Goal: Task Accomplishment & Management: Manage account settings

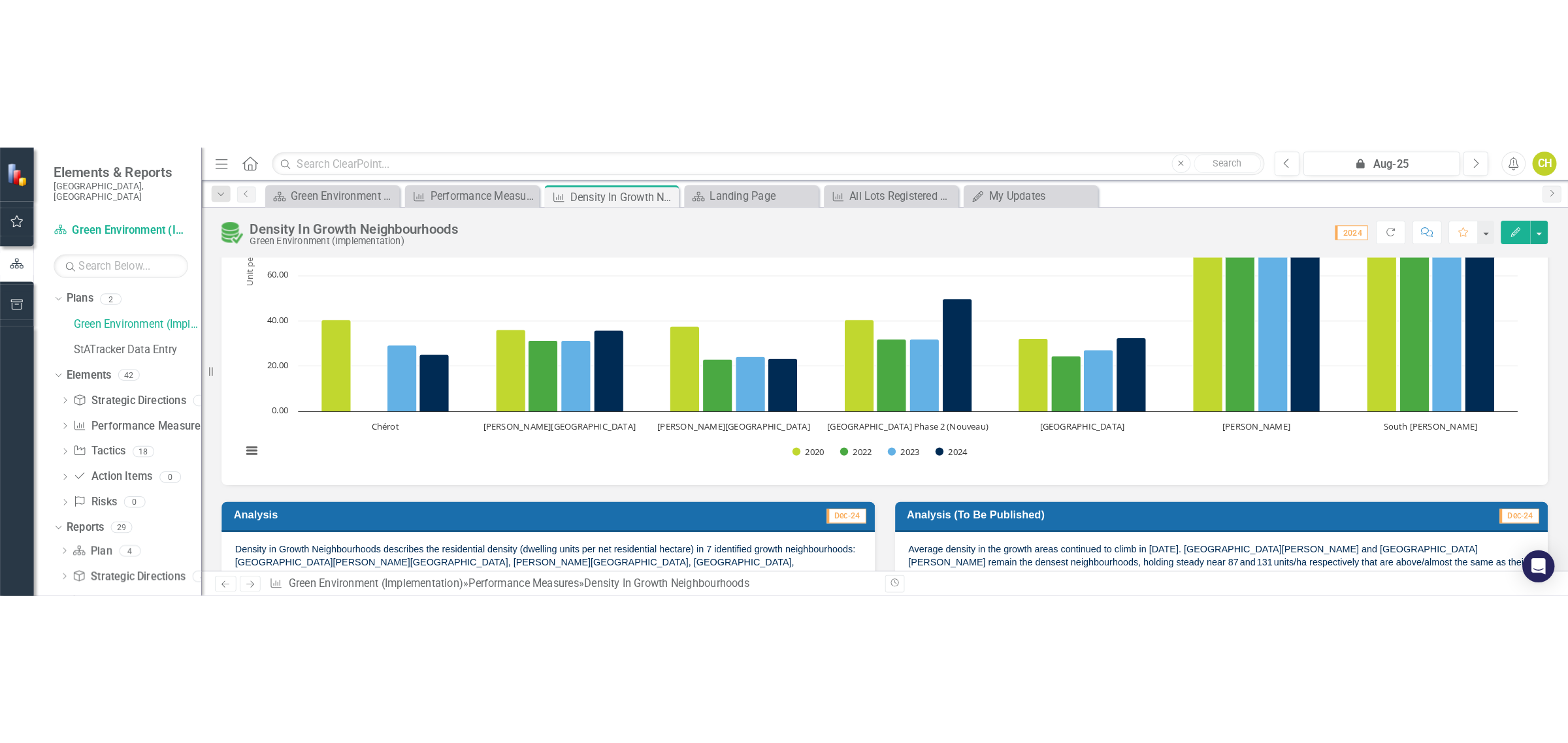
scroll to position [327, 0]
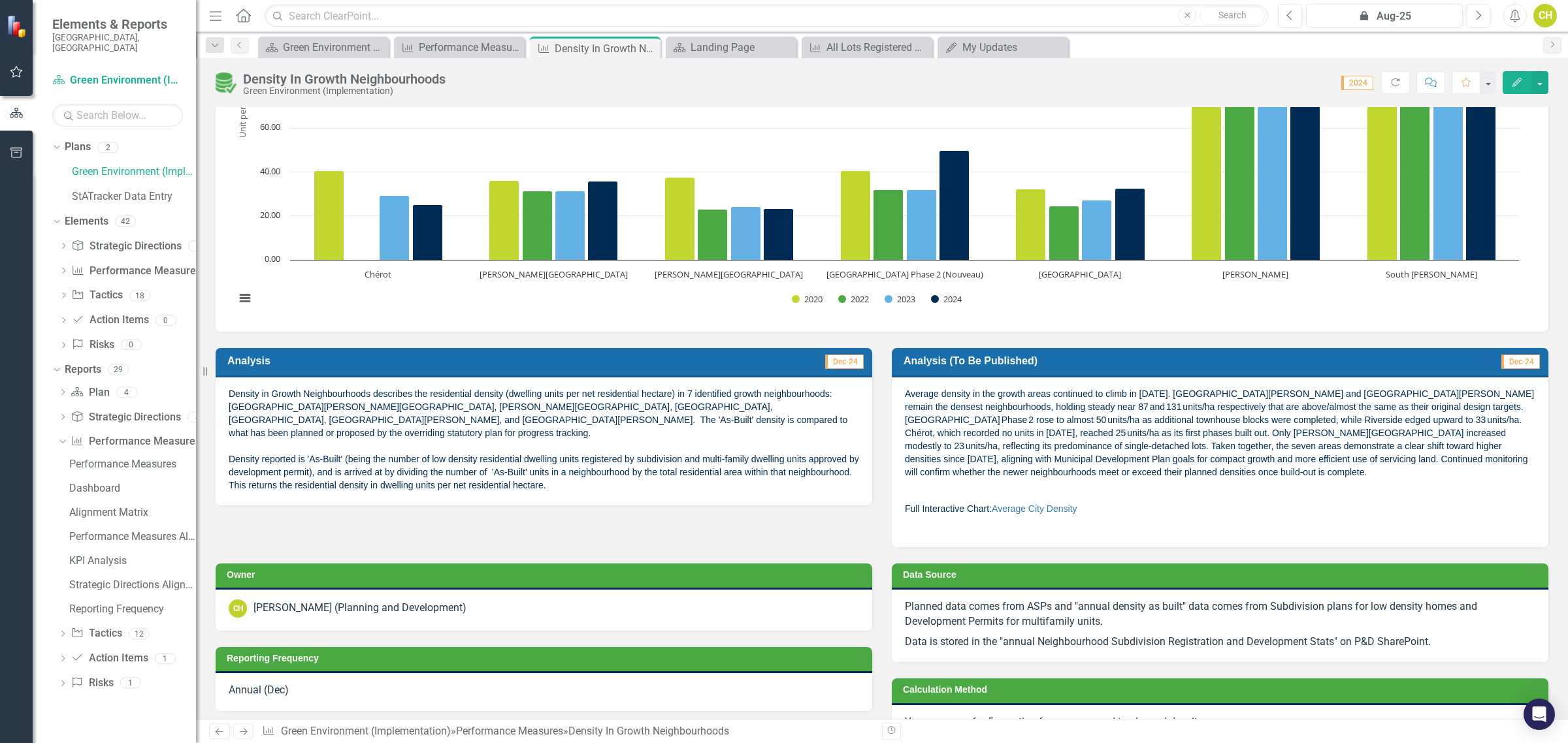
click at [17, 73] on icon "button" at bounding box center [16, 72] width 14 height 11
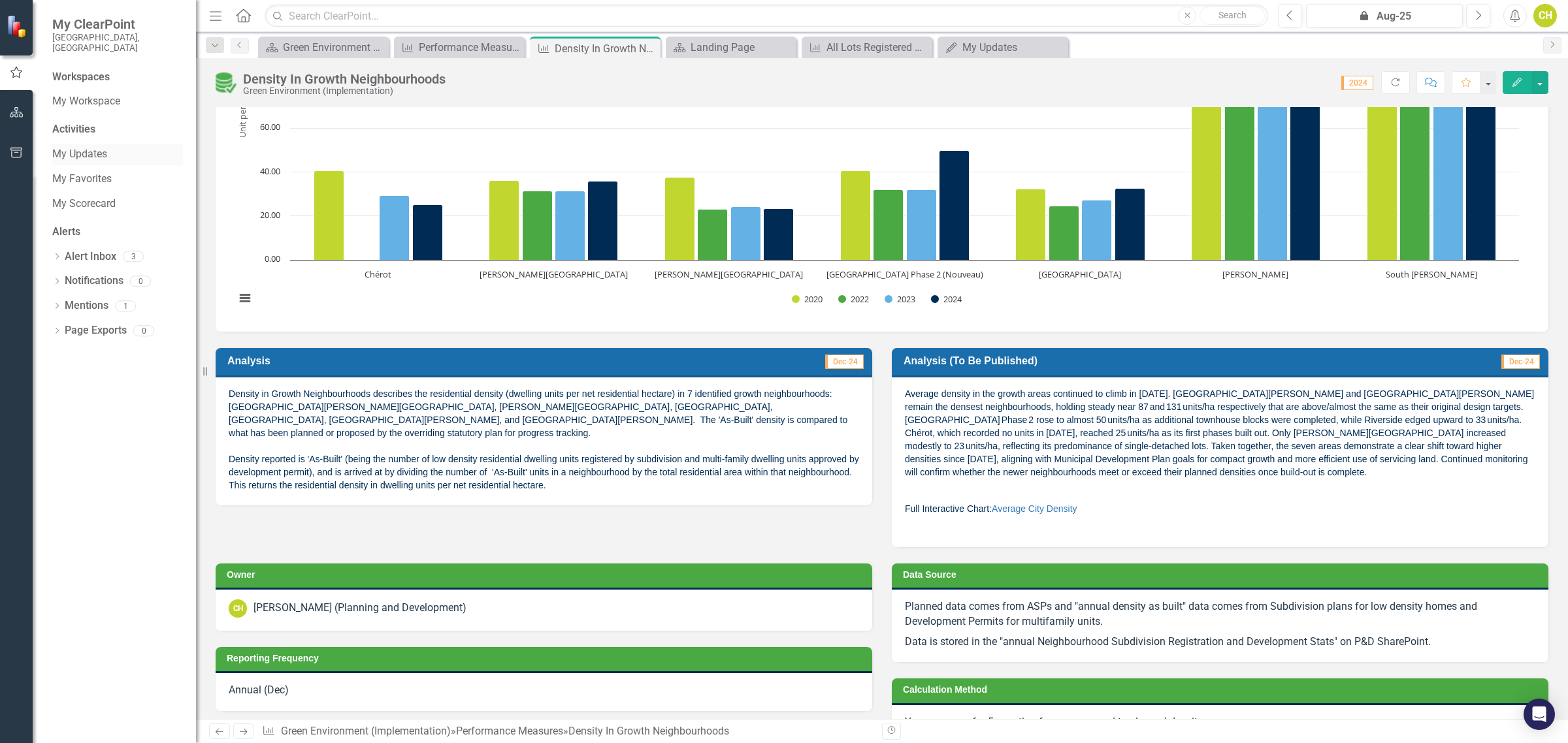
click at [86, 147] on link "My Updates" at bounding box center [117, 154] width 130 height 15
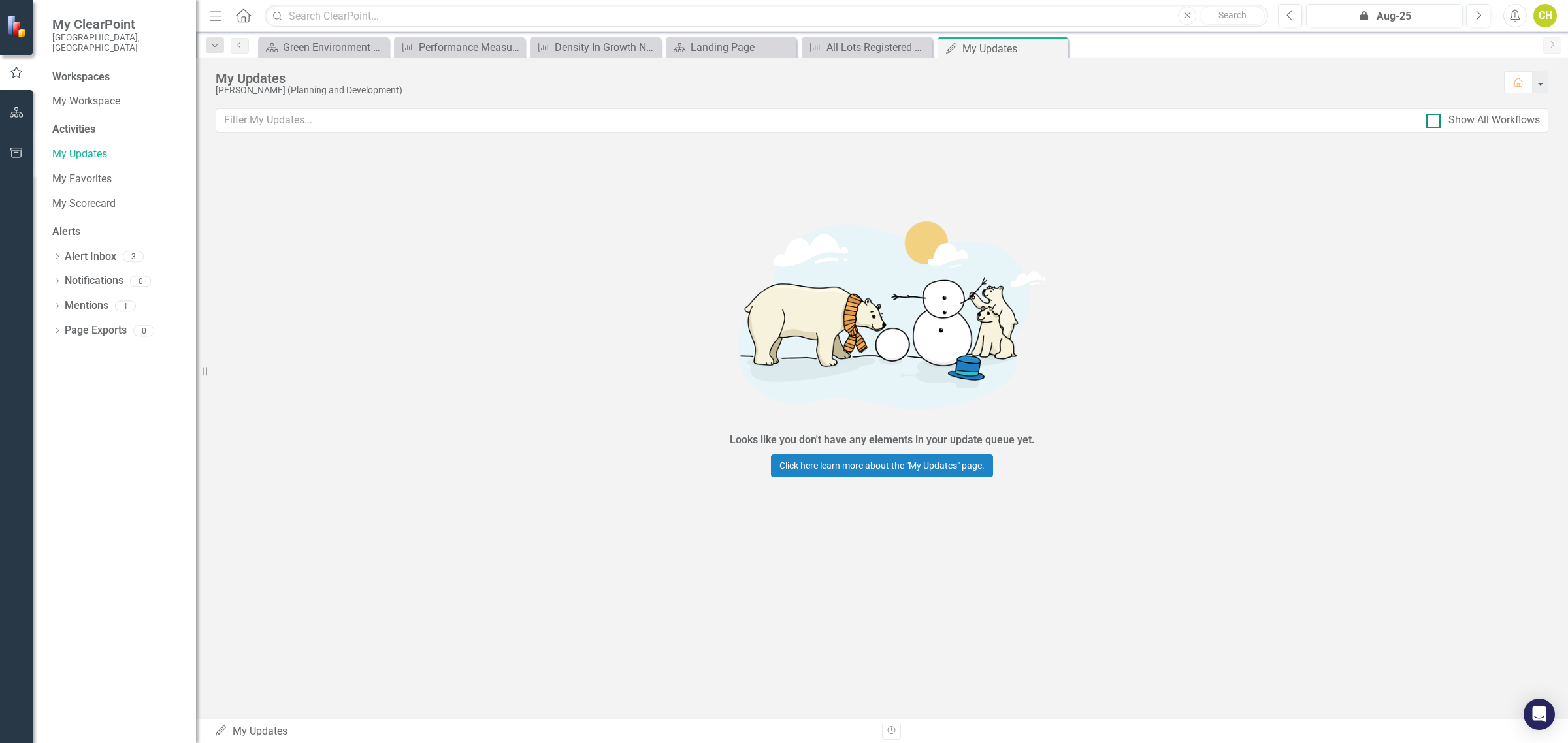
click at [1441, 128] on div "Show All Workflows" at bounding box center [1482, 121] width 113 height 15
click at [1434, 122] on input "Show All Workflows" at bounding box center [1430, 117] width 8 height 8
checkbox input "true"
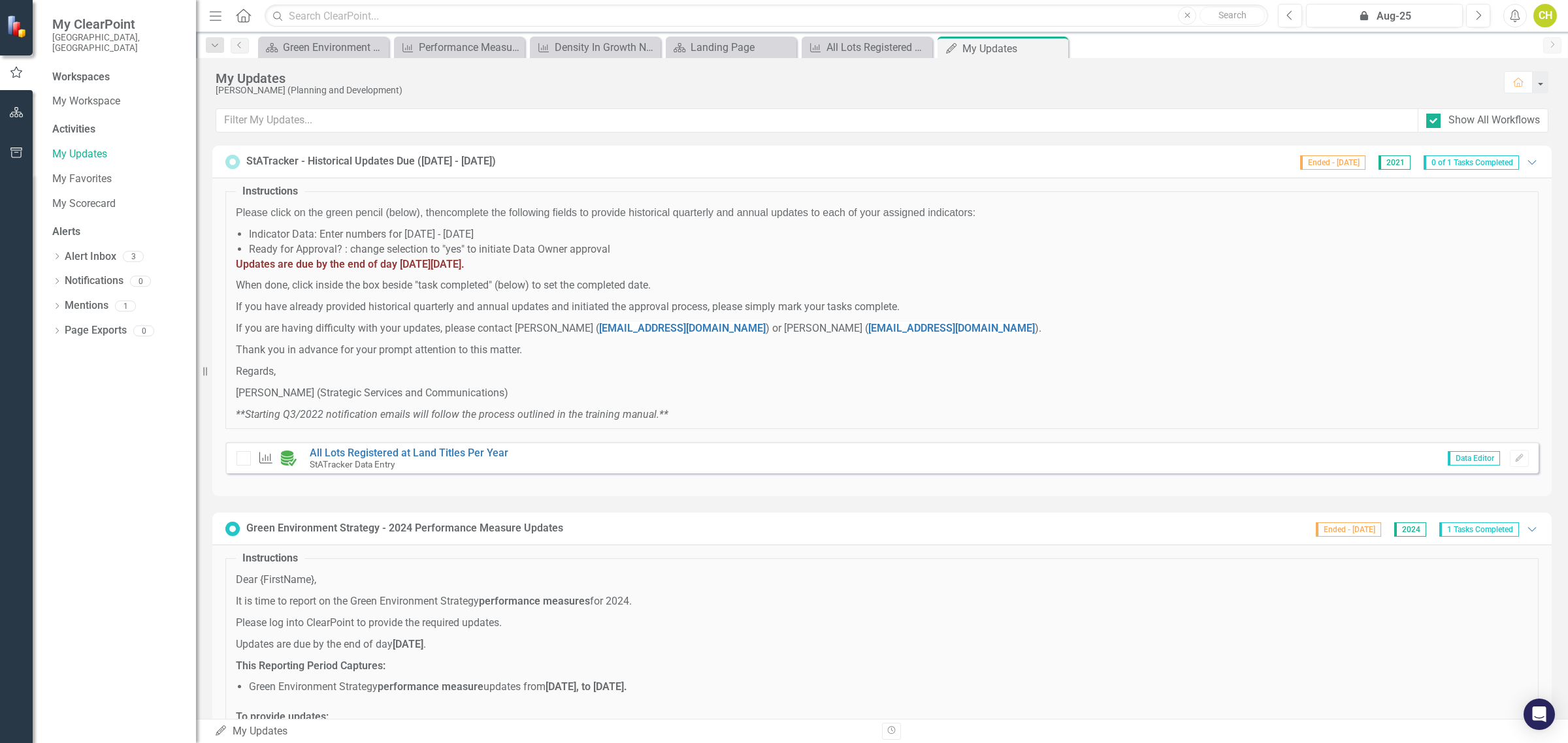
click at [361, 165] on div "StATracker - Historical Updates Due ([DATE] - [DATE])" at bounding box center [371, 161] width 249 height 15
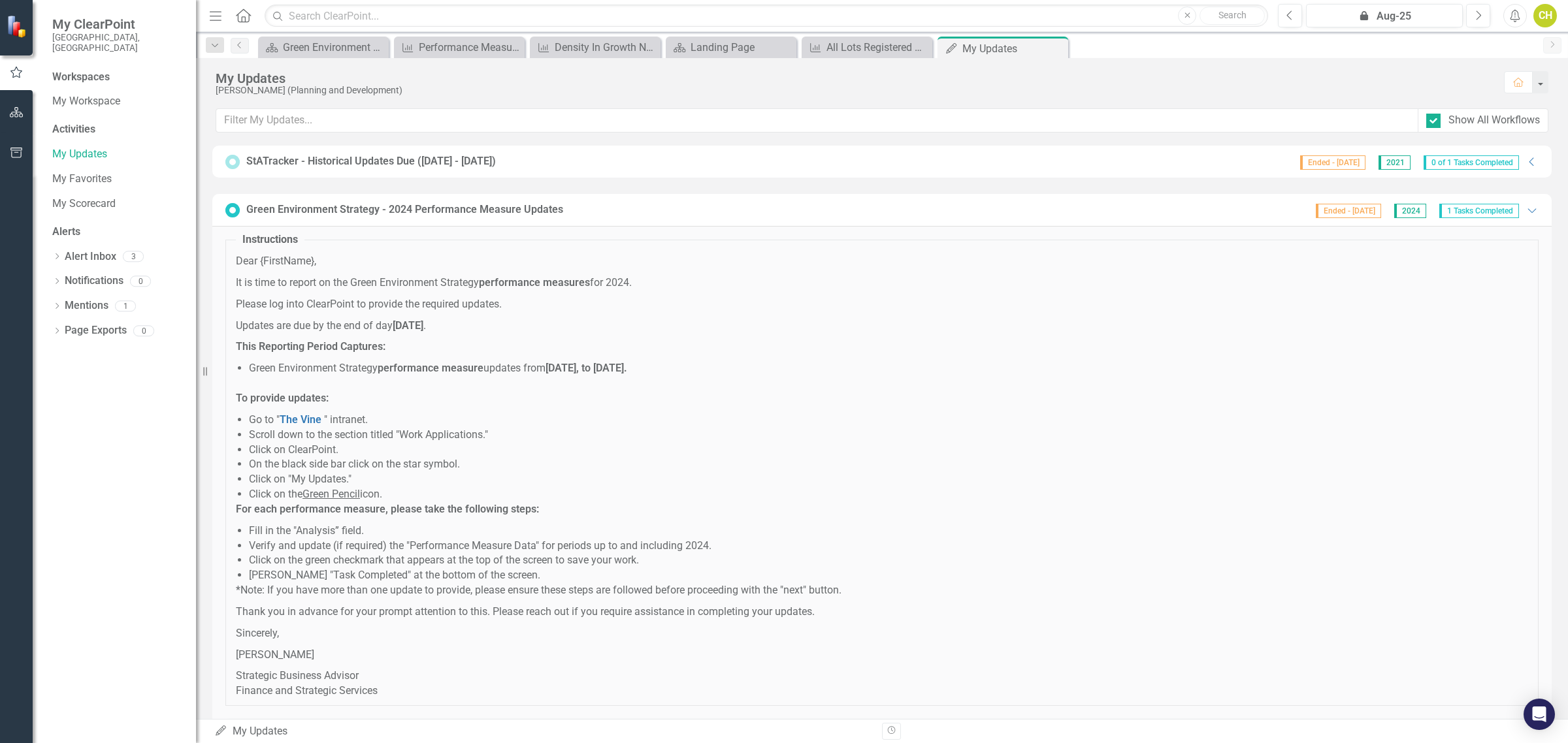
click at [361, 165] on div "StATracker - Historical Updates Due ([DATE] - [DATE])" at bounding box center [371, 161] width 249 height 15
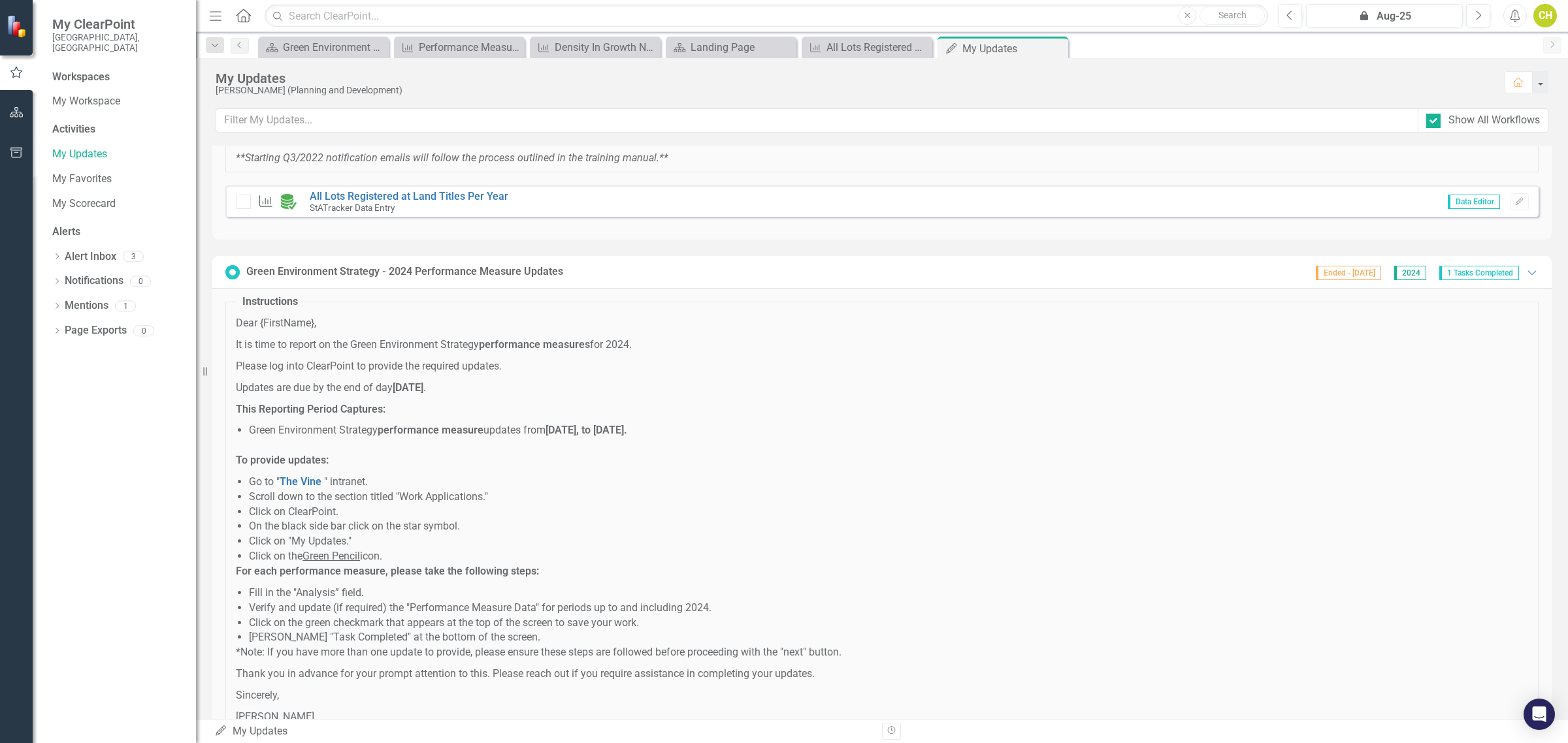
scroll to position [392, 0]
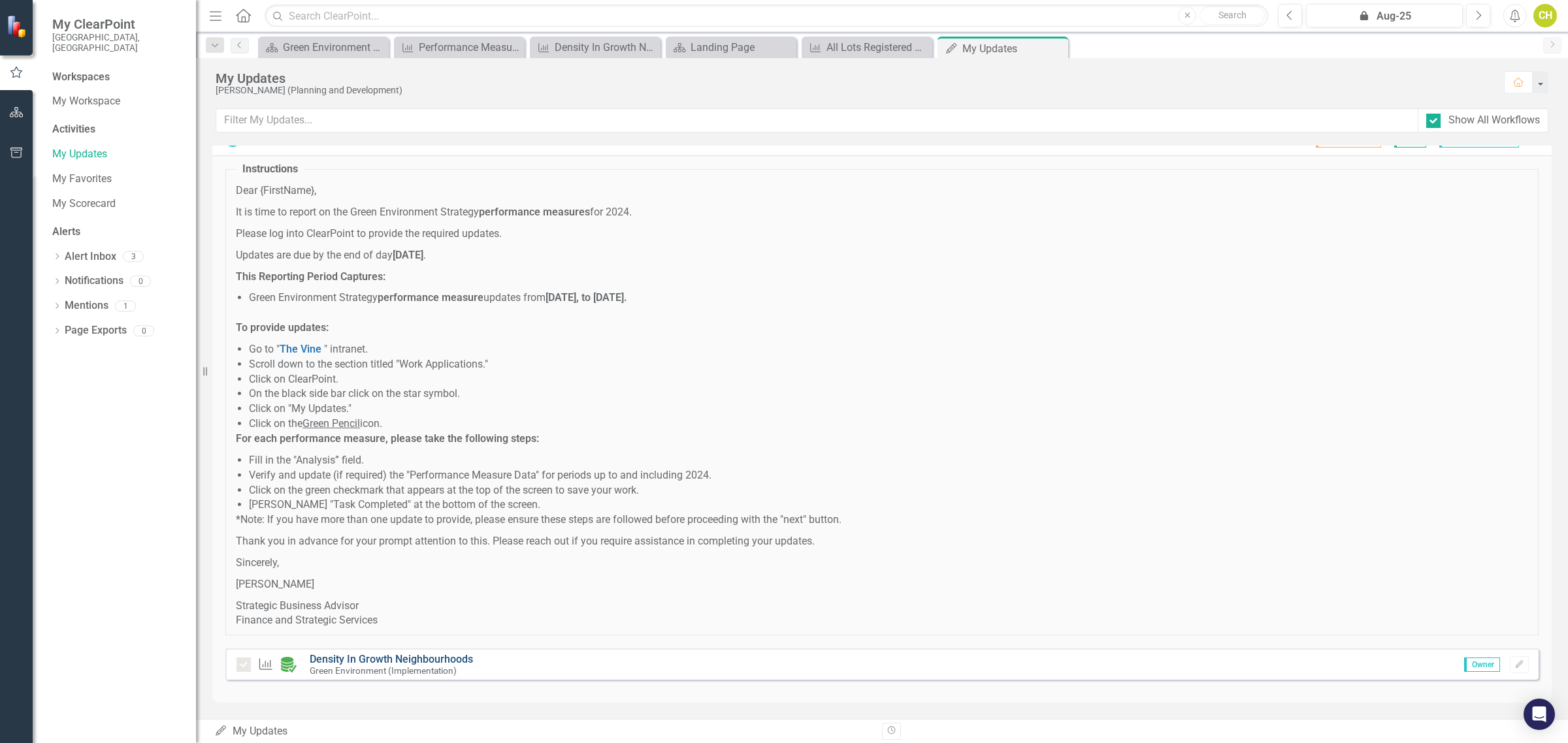
click at [383, 653] on link "Density In Growth Neighbourhoods" at bounding box center [391, 659] width 163 height 12
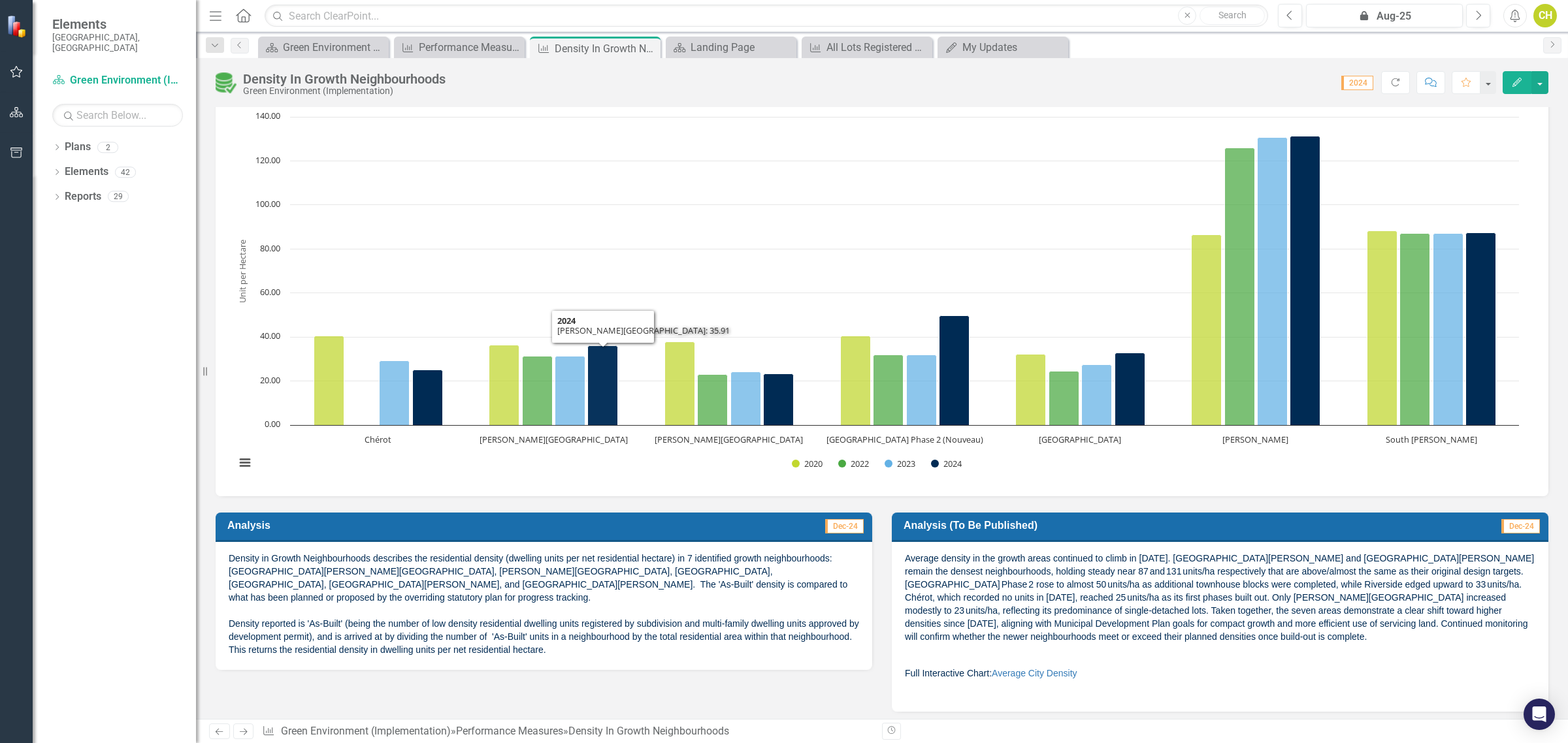
scroll to position [327, 0]
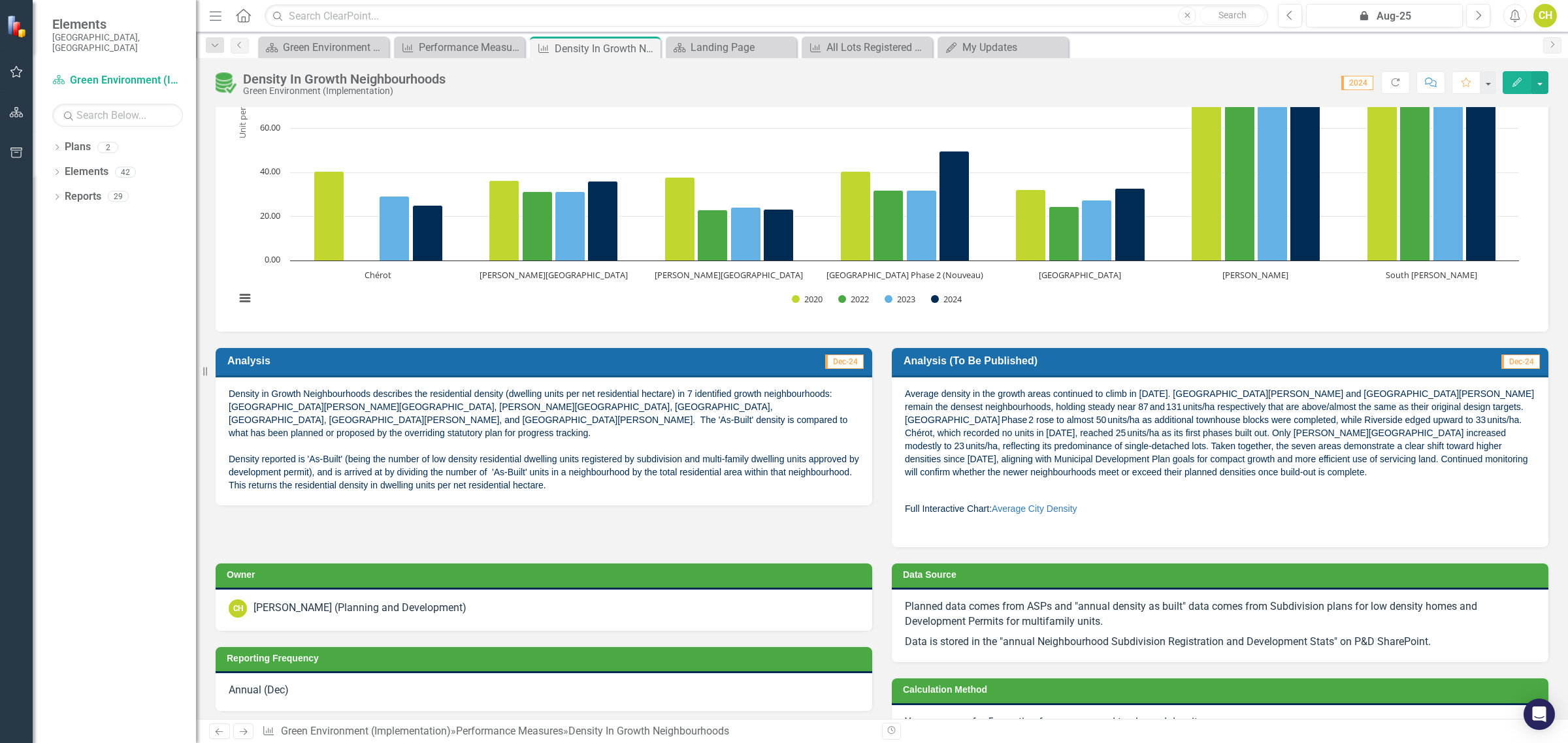
click at [843, 363] on span "Dec-24" at bounding box center [844, 362] width 38 height 15
click at [482, 363] on h3 "Analysis" at bounding box center [393, 360] width 331 height 12
click at [558, 363] on td "Dec-24" at bounding box center [711, 362] width 306 height 22
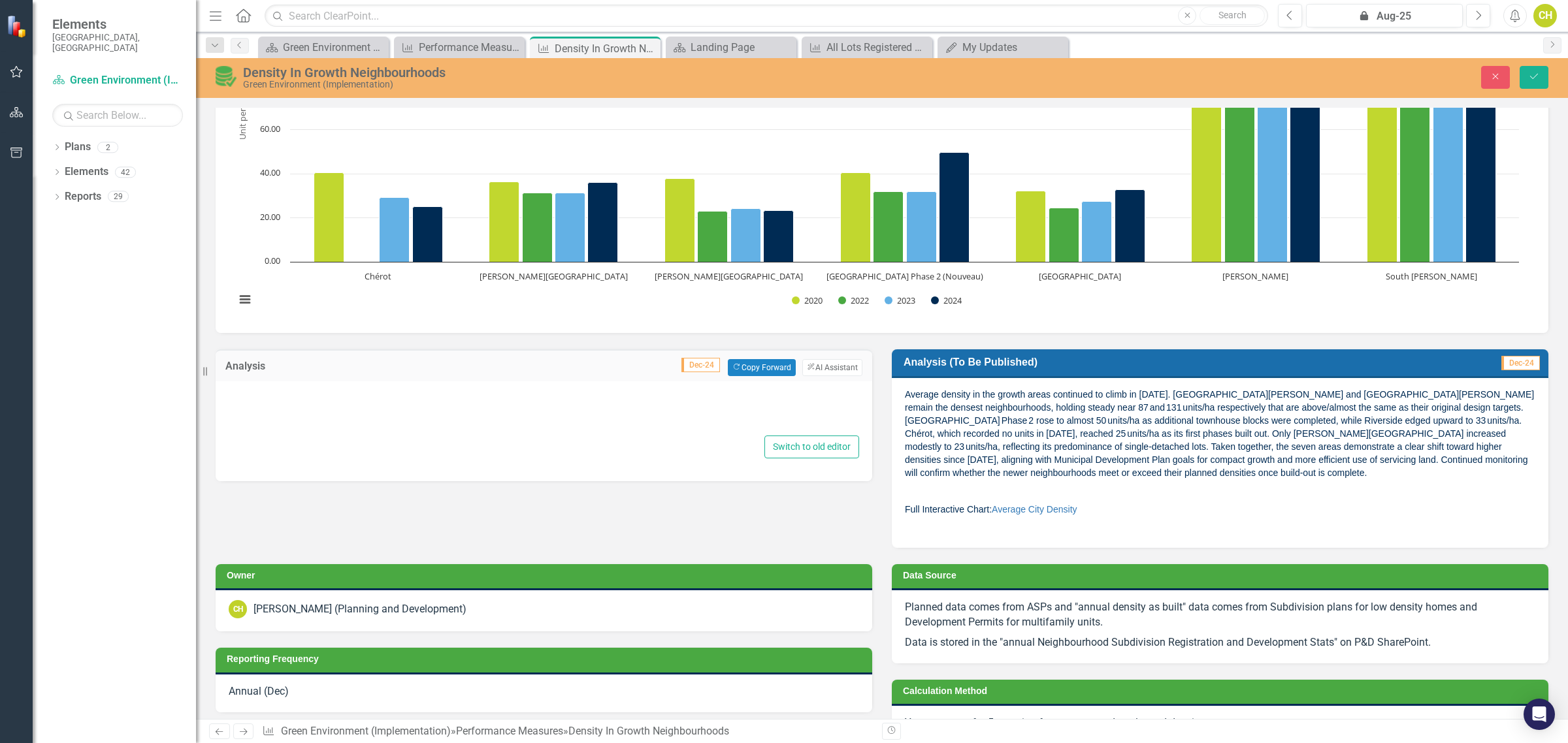
type textarea "<p>Density in Growth Neighbourhoods describes the residential density (dwelling…"
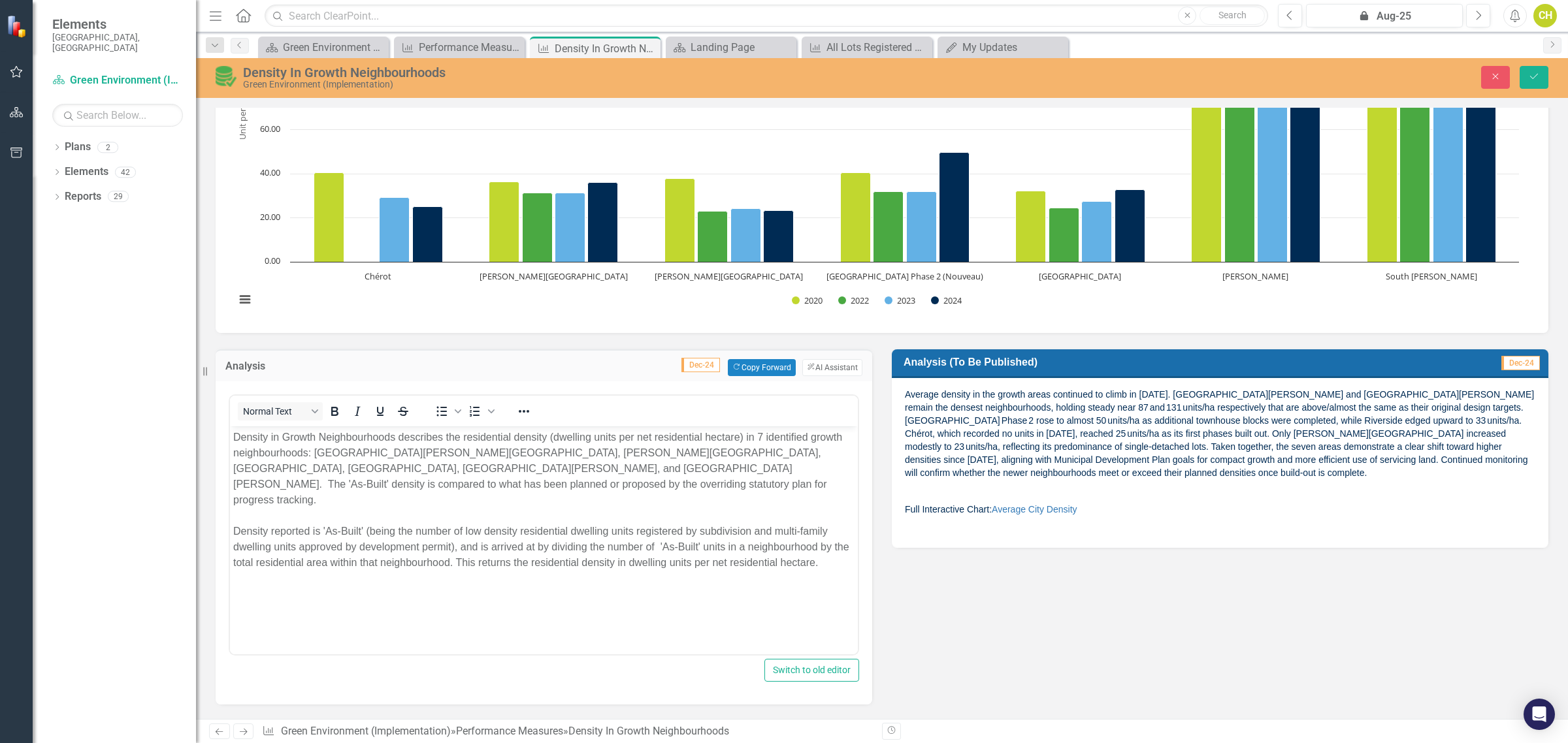
scroll to position [0, 0]
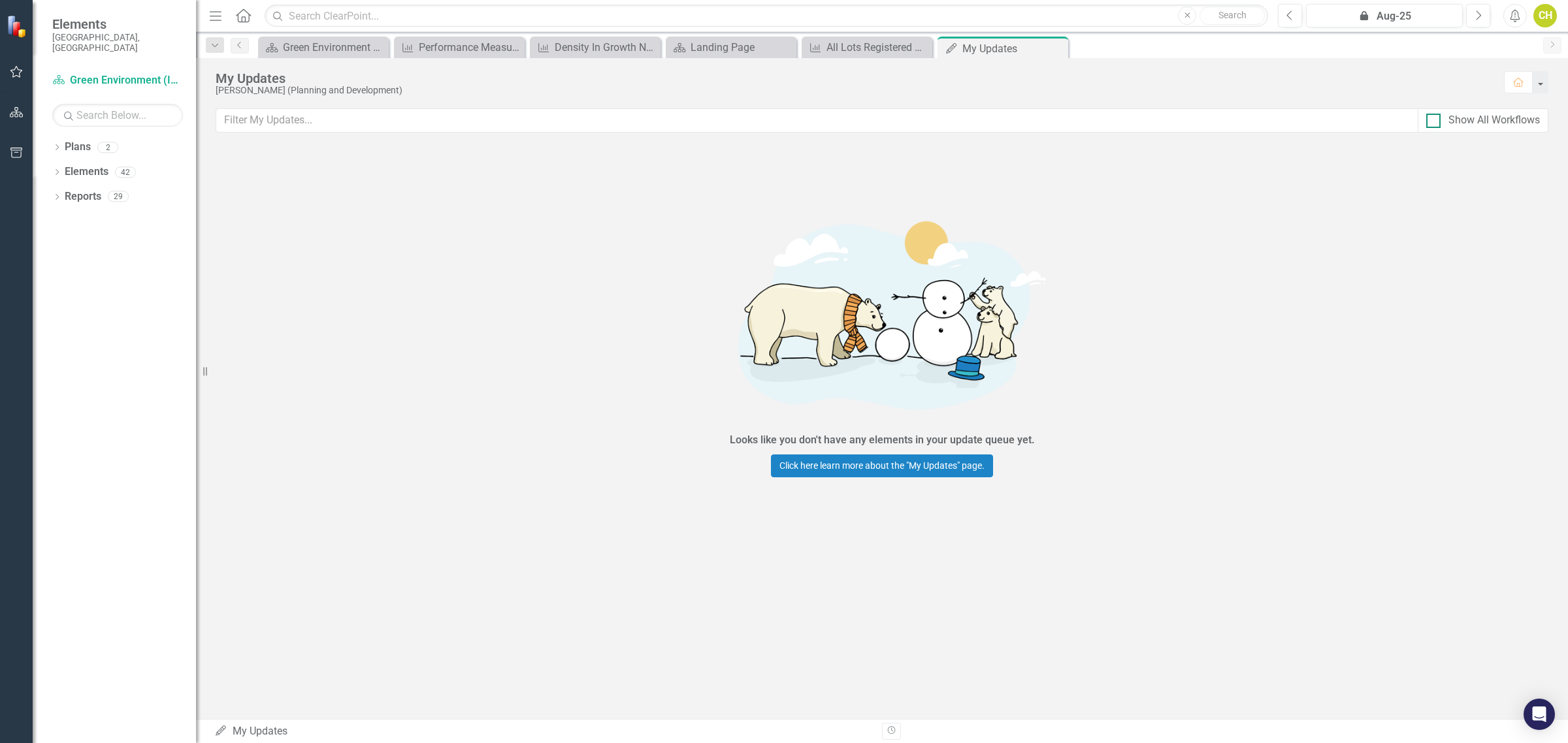
click at [1434, 123] on div at bounding box center [1434, 121] width 15 height 15
click at [1434, 122] on input "Show All Workflows" at bounding box center [1430, 117] width 8 height 8
checkbox input "true"
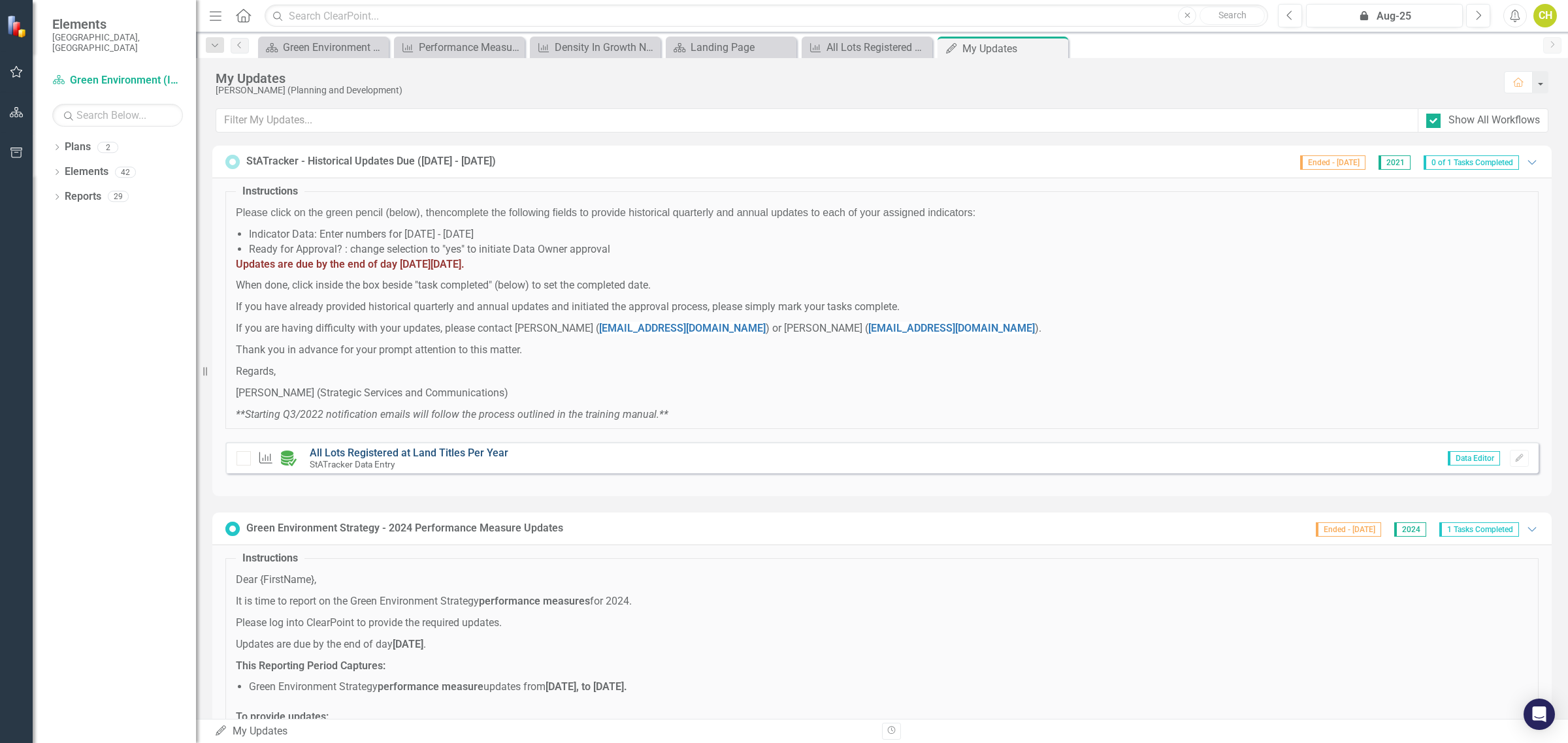
click at [361, 453] on link "All Lots Registered at Land Titles Per Year" at bounding box center [409, 452] width 199 height 12
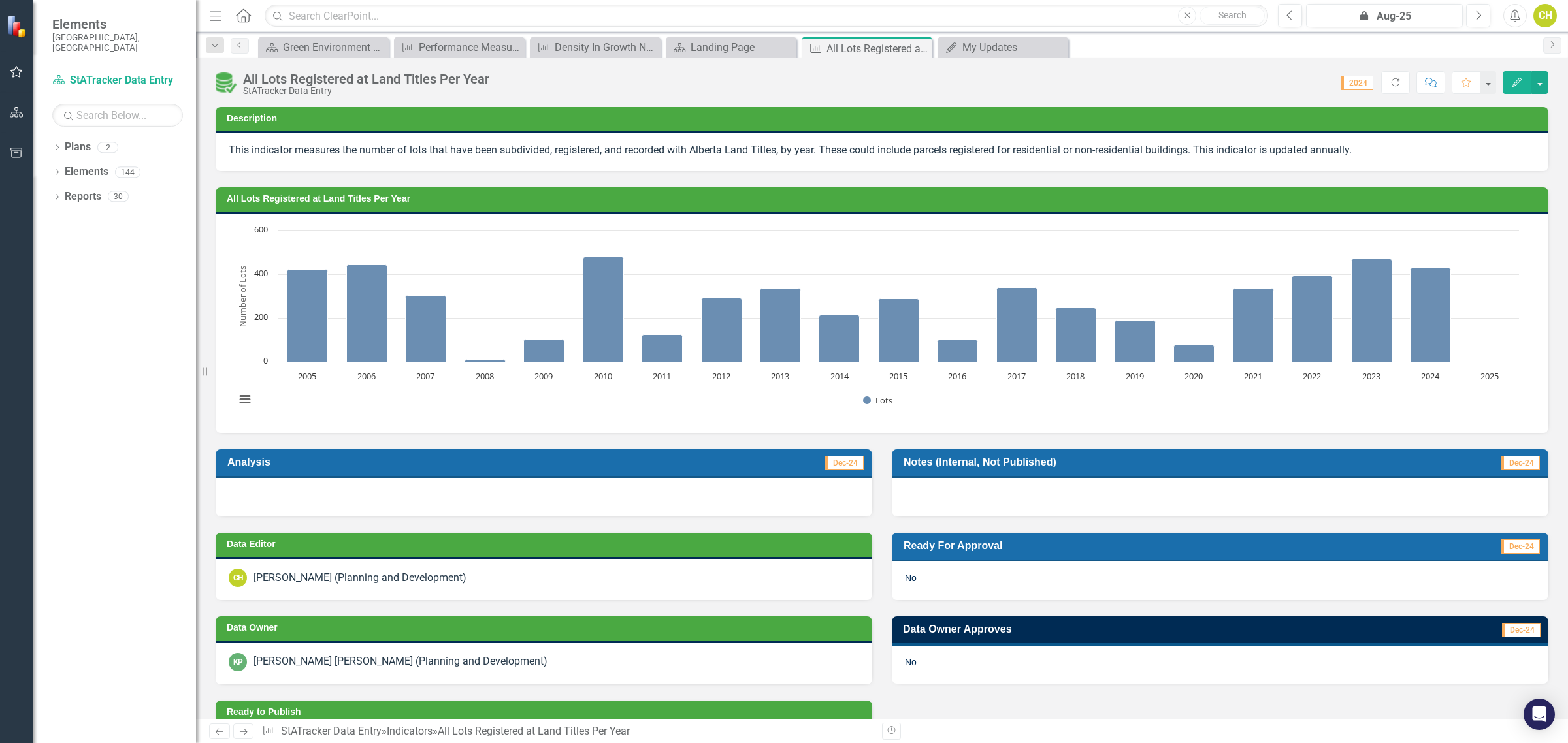
click at [224, 79] on img at bounding box center [227, 83] width 21 height 21
click at [1542, 77] on button "button" at bounding box center [1539, 82] width 17 height 23
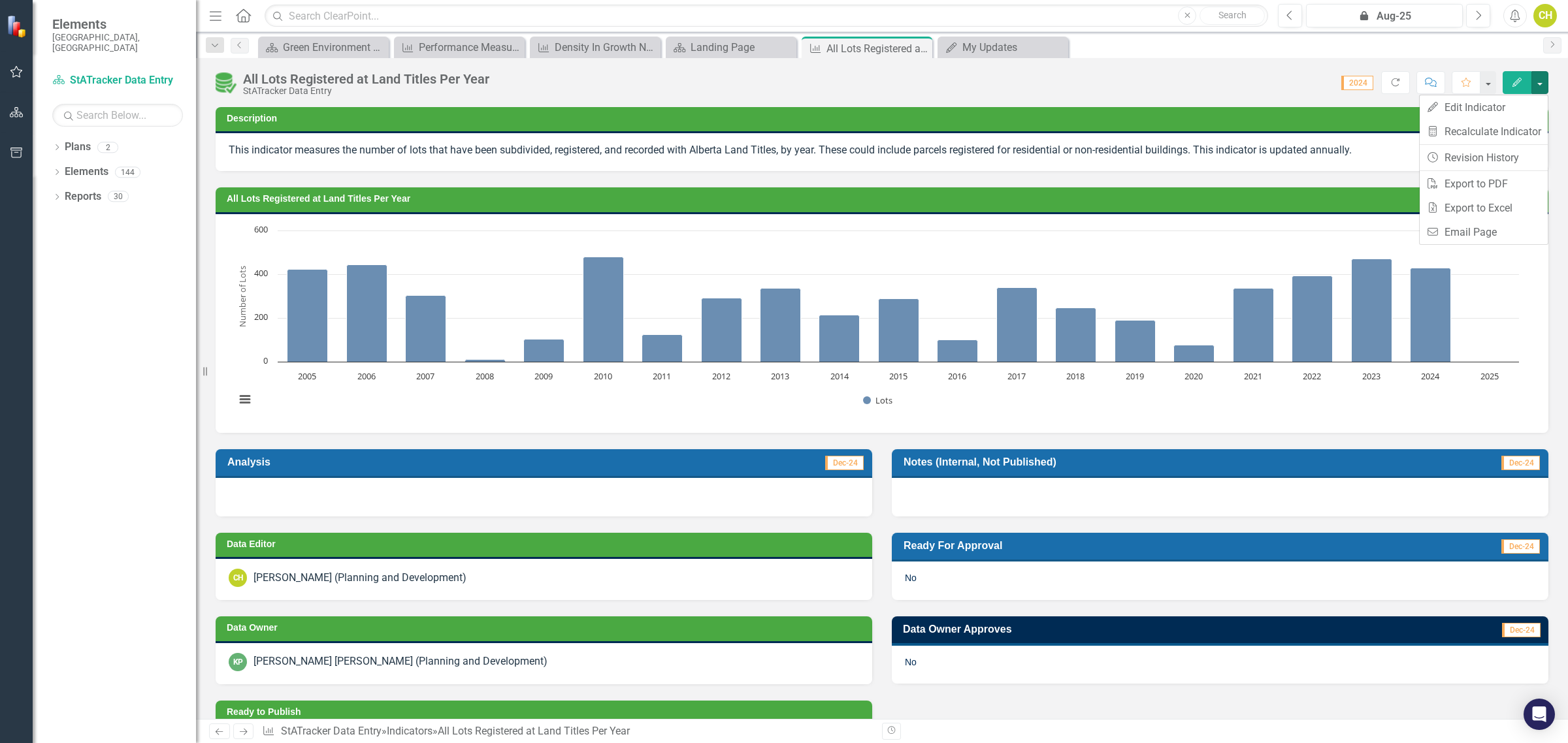
click at [1221, 80] on div "Score: N/A 2024 Completed Refresh Comment Favorite Edit" at bounding box center [1021, 81] width 1052 height 22
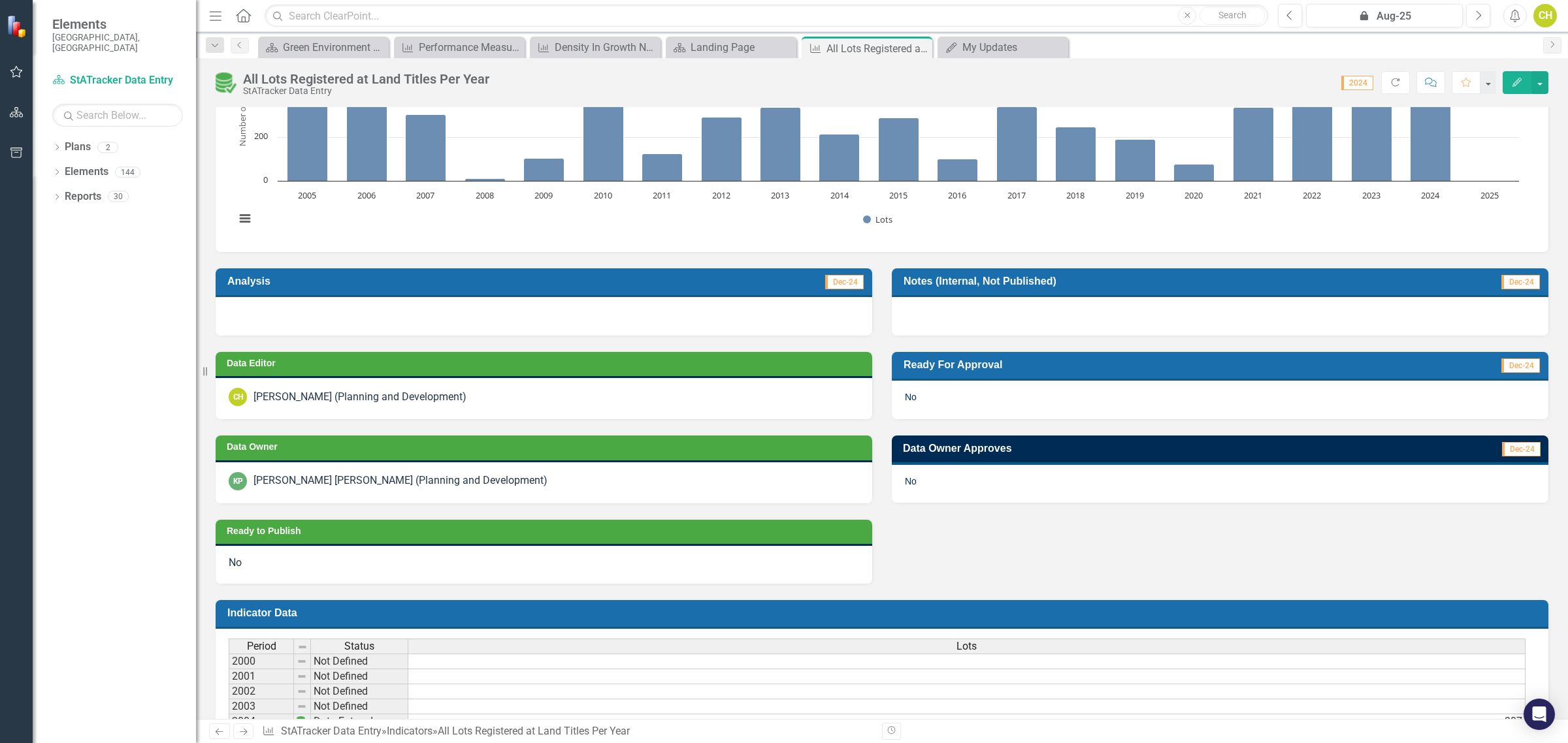
scroll to position [57, 0]
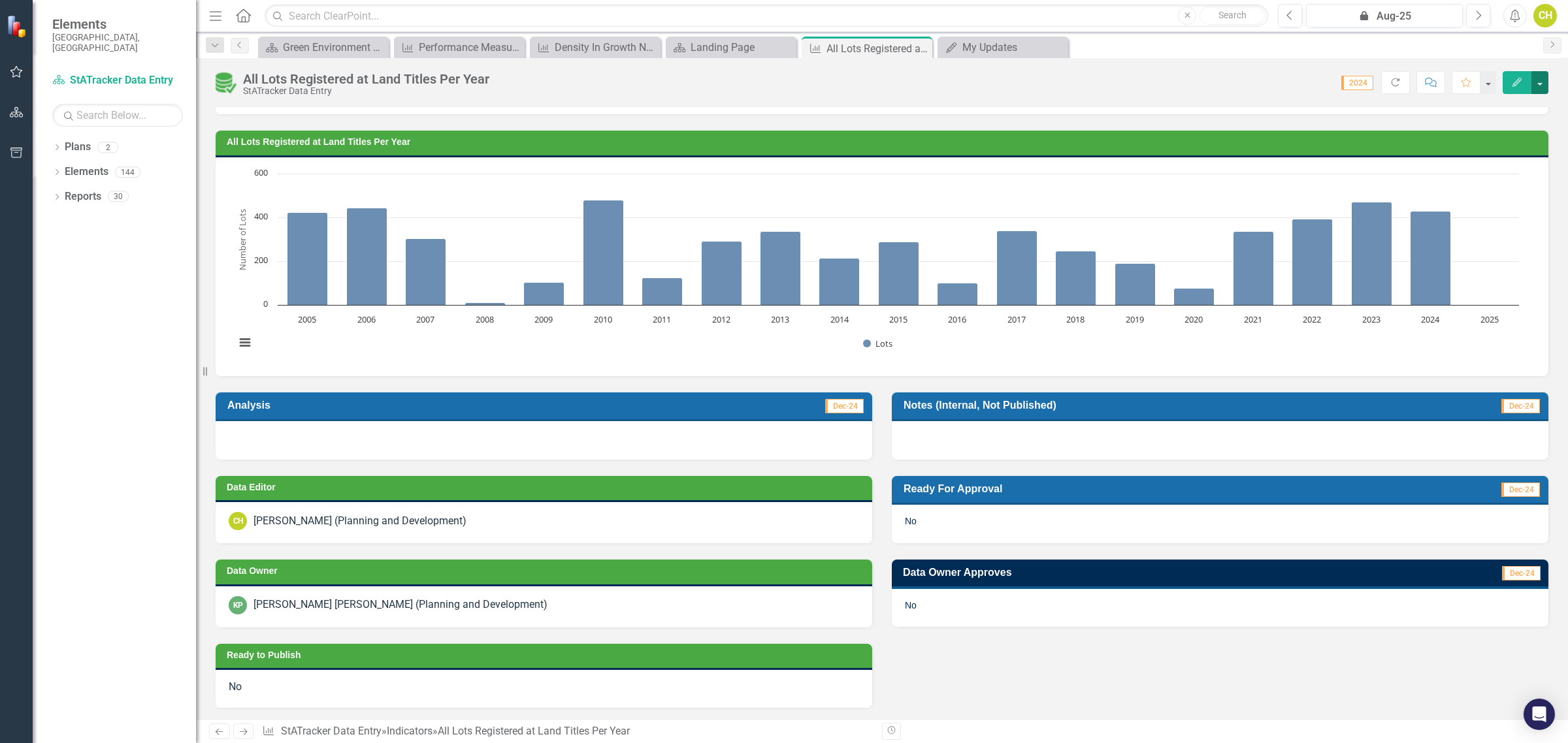
click at [1539, 82] on button "button" at bounding box center [1539, 82] width 17 height 23
click at [1145, 77] on div "Score: N/A 2024 Completed Refresh Comment Favorite Edit" at bounding box center [1021, 81] width 1052 height 22
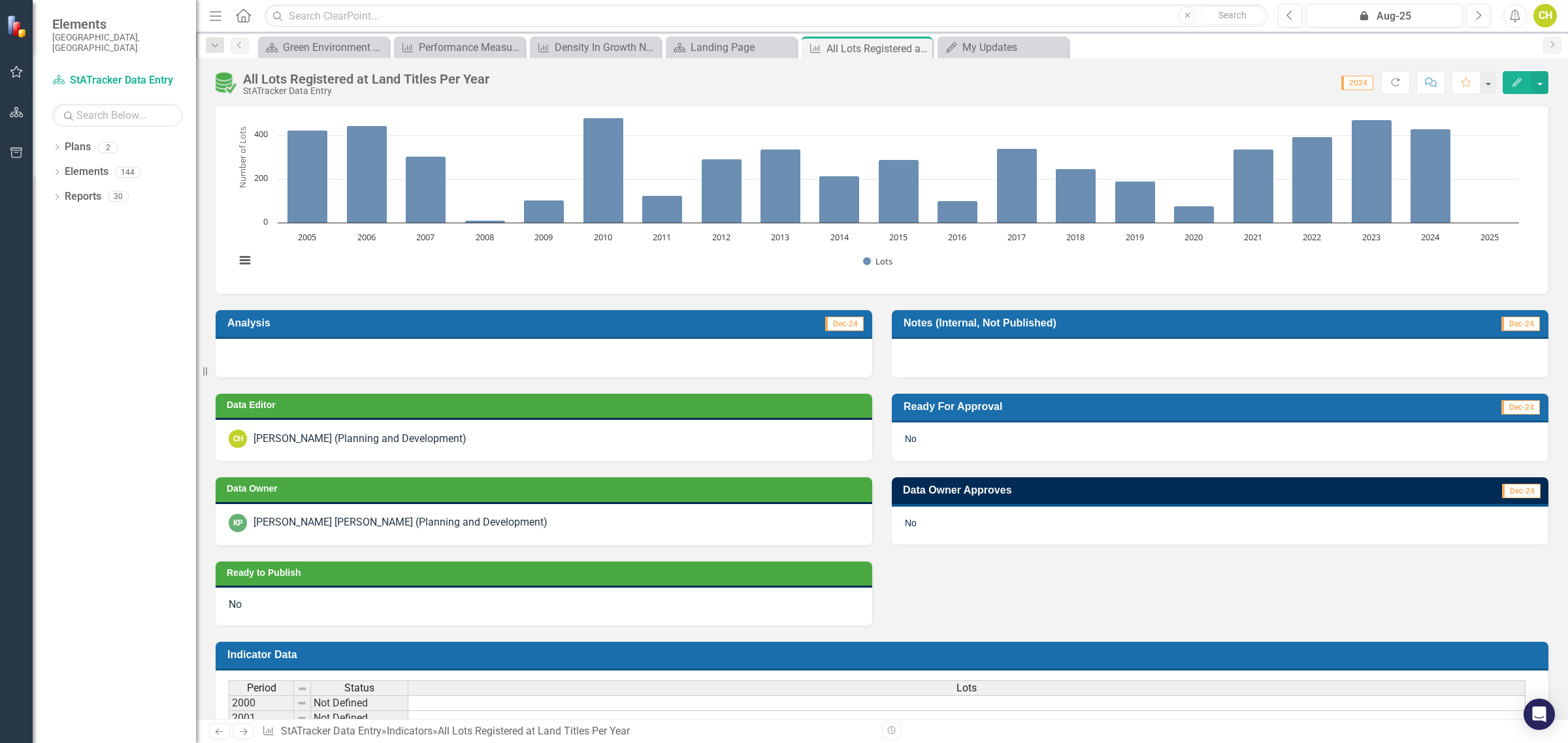
scroll to position [0, 0]
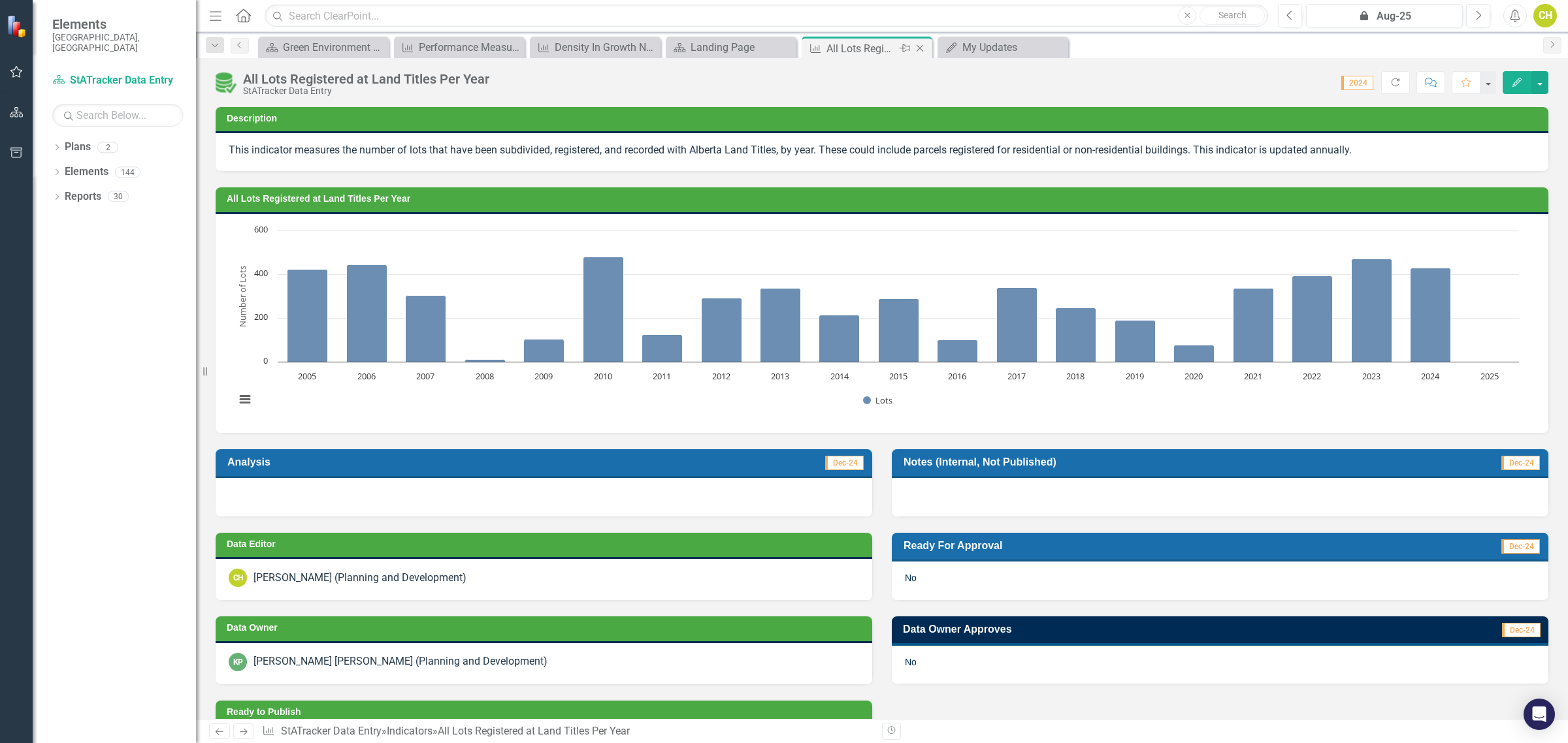
click at [838, 48] on div "All Lots Registered at Land Titles Per Year" at bounding box center [861, 49] width 70 height 16
click at [990, 45] on div "My Updates" at bounding box center [1006, 47] width 86 height 16
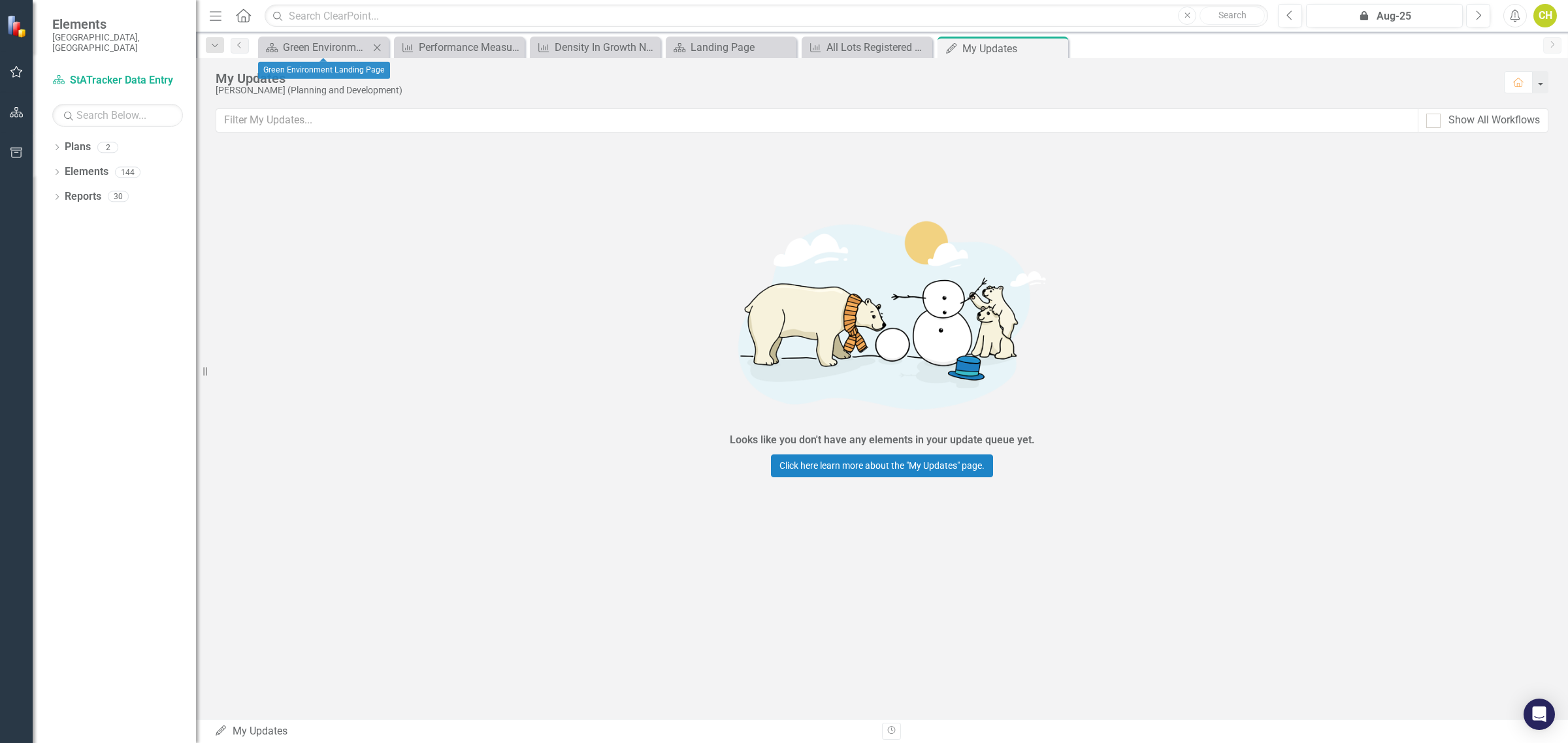
click at [381, 48] on icon "Close" at bounding box center [377, 47] width 13 height 11
click at [0, 0] on icon "Close" at bounding box center [0, 0] width 0 height 0
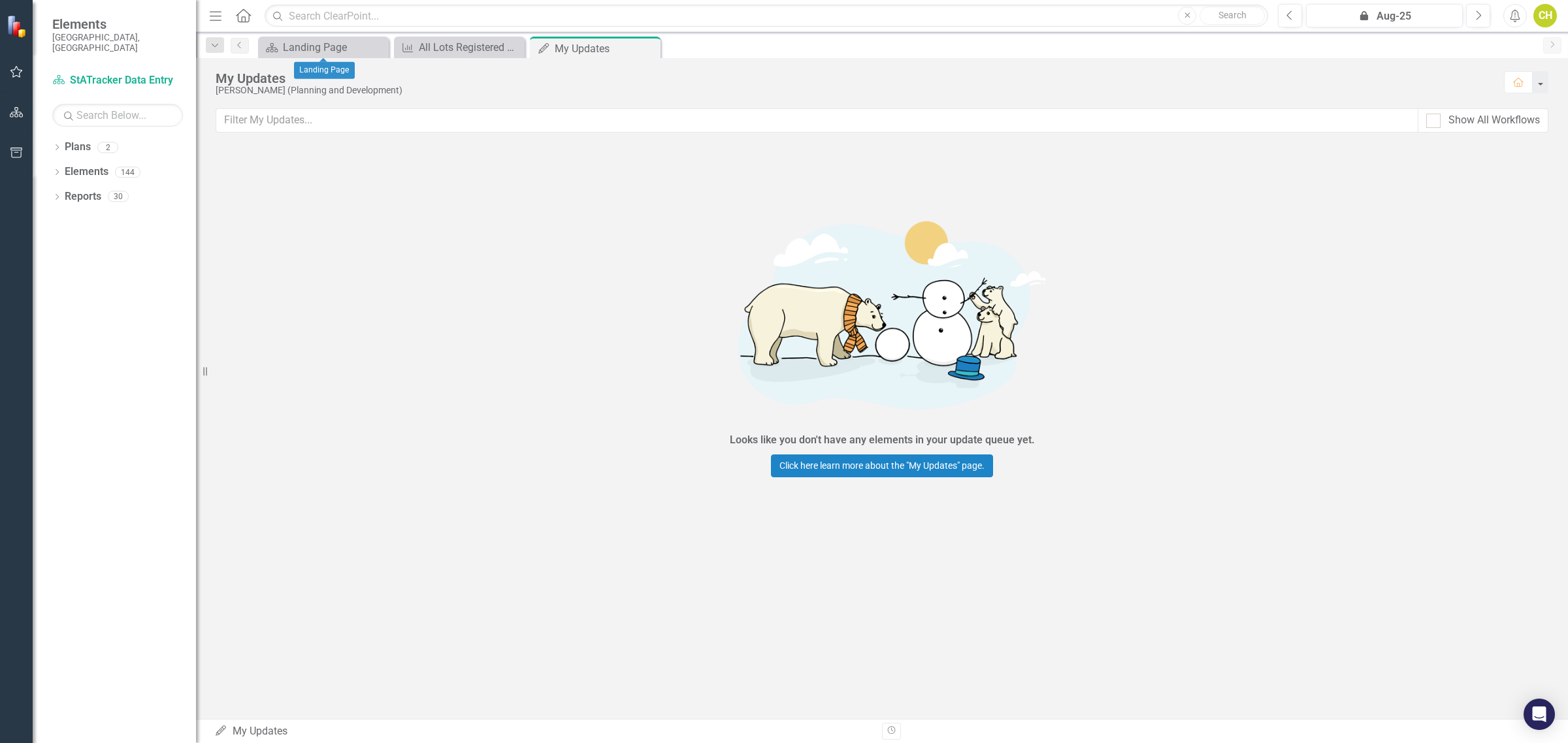
click at [0, 0] on icon "Close" at bounding box center [0, 0] width 0 height 0
click at [374, 50] on icon at bounding box center [377, 47] width 7 height 7
click at [586, 127] on input "text" at bounding box center [817, 121] width 1202 height 24
click at [234, 86] on div "[PERSON_NAME] (Planning and Development)" at bounding box center [853, 90] width 1275 height 10
click at [217, 51] on div "Dropdown" at bounding box center [215, 45] width 18 height 15
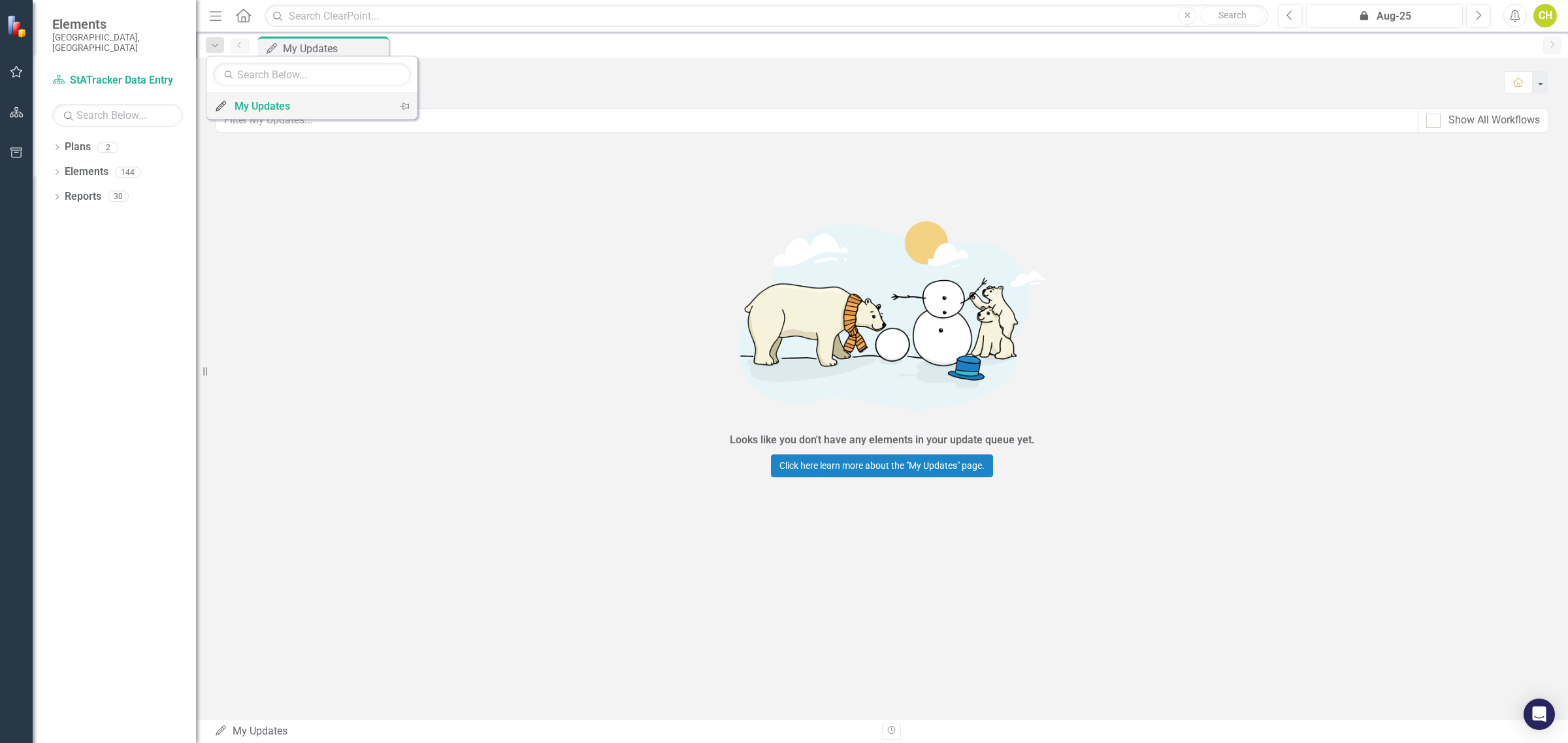
click at [245, 107] on div "My Updates" at bounding box center [310, 106] width 150 height 16
click at [1426, 117] on input "Show All Workflows" at bounding box center [1430, 117] width 8 height 8
checkbox input "true"
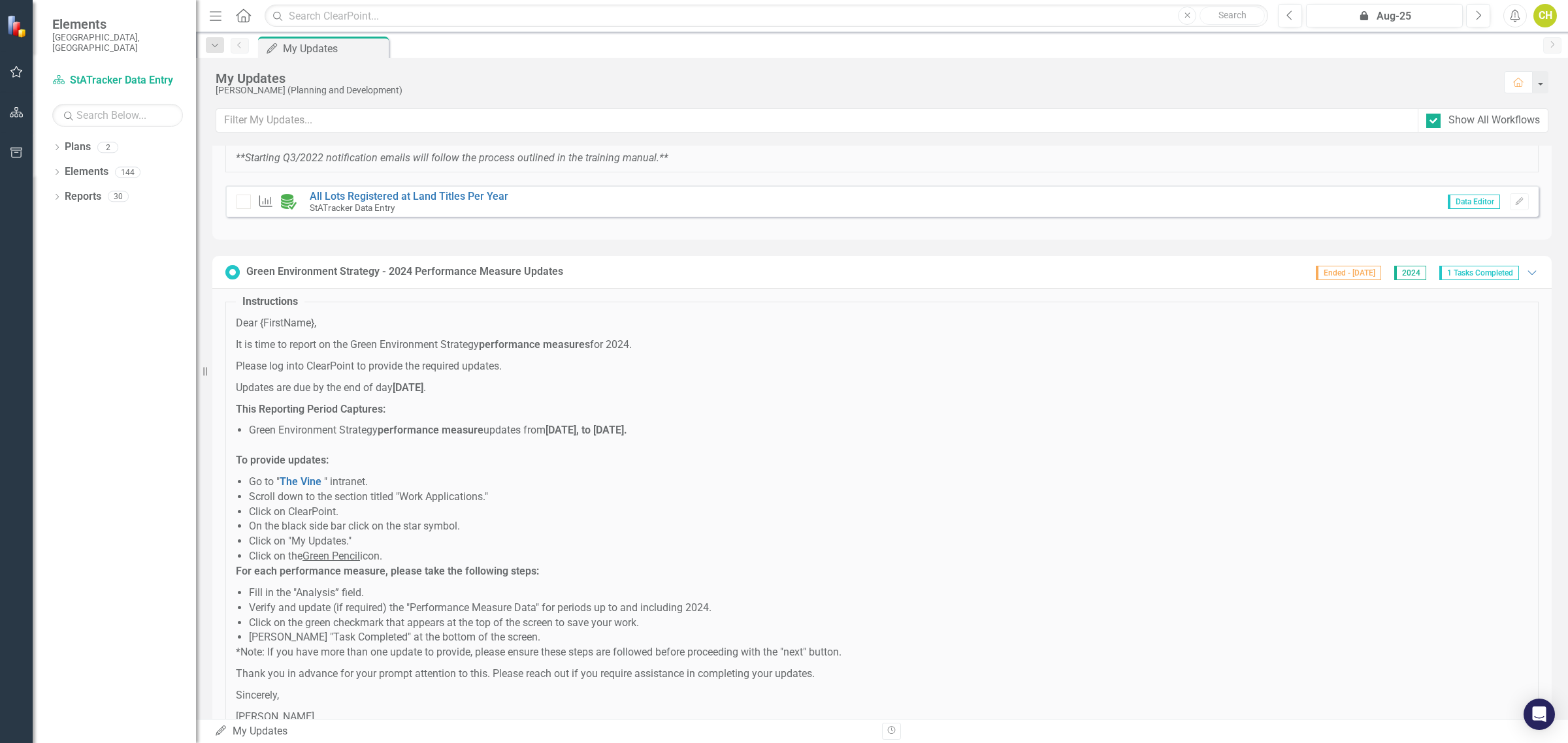
scroll to position [392, 0]
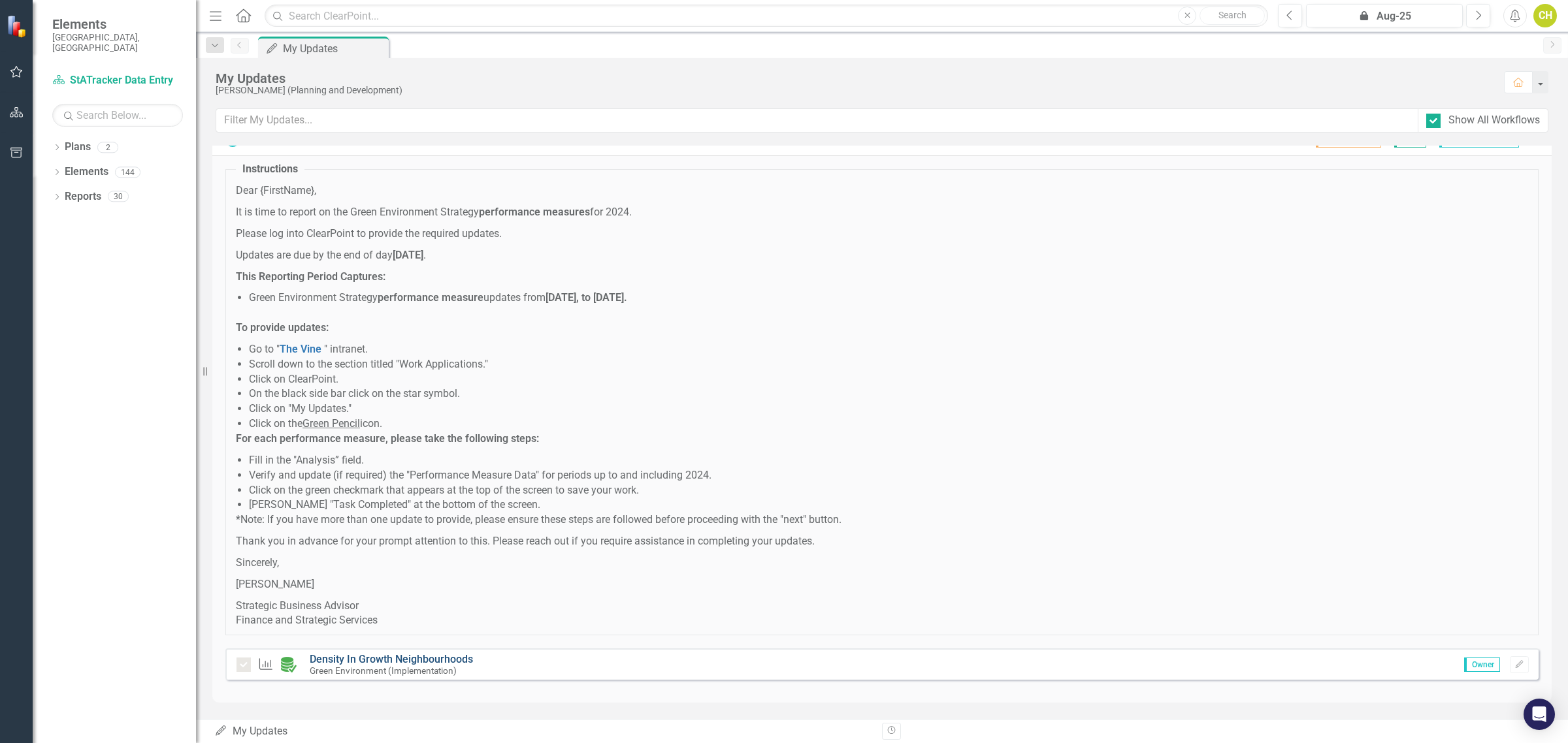
click at [386, 657] on link "Density In Growth Neighbourhoods" at bounding box center [391, 659] width 163 height 12
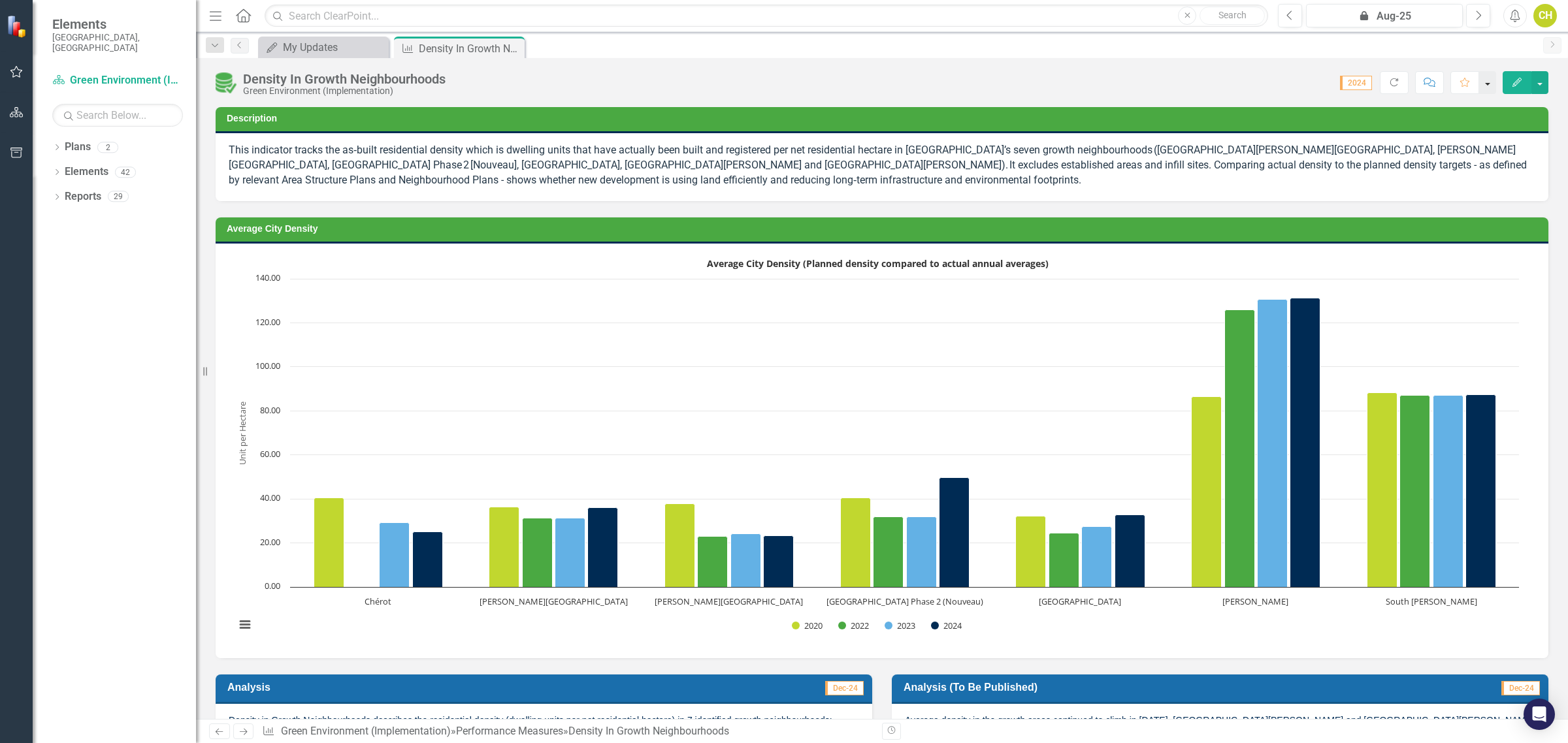
click at [1491, 91] on button "button" at bounding box center [1487, 82] width 17 height 23
click at [1544, 77] on button "button" at bounding box center [1539, 82] width 17 height 23
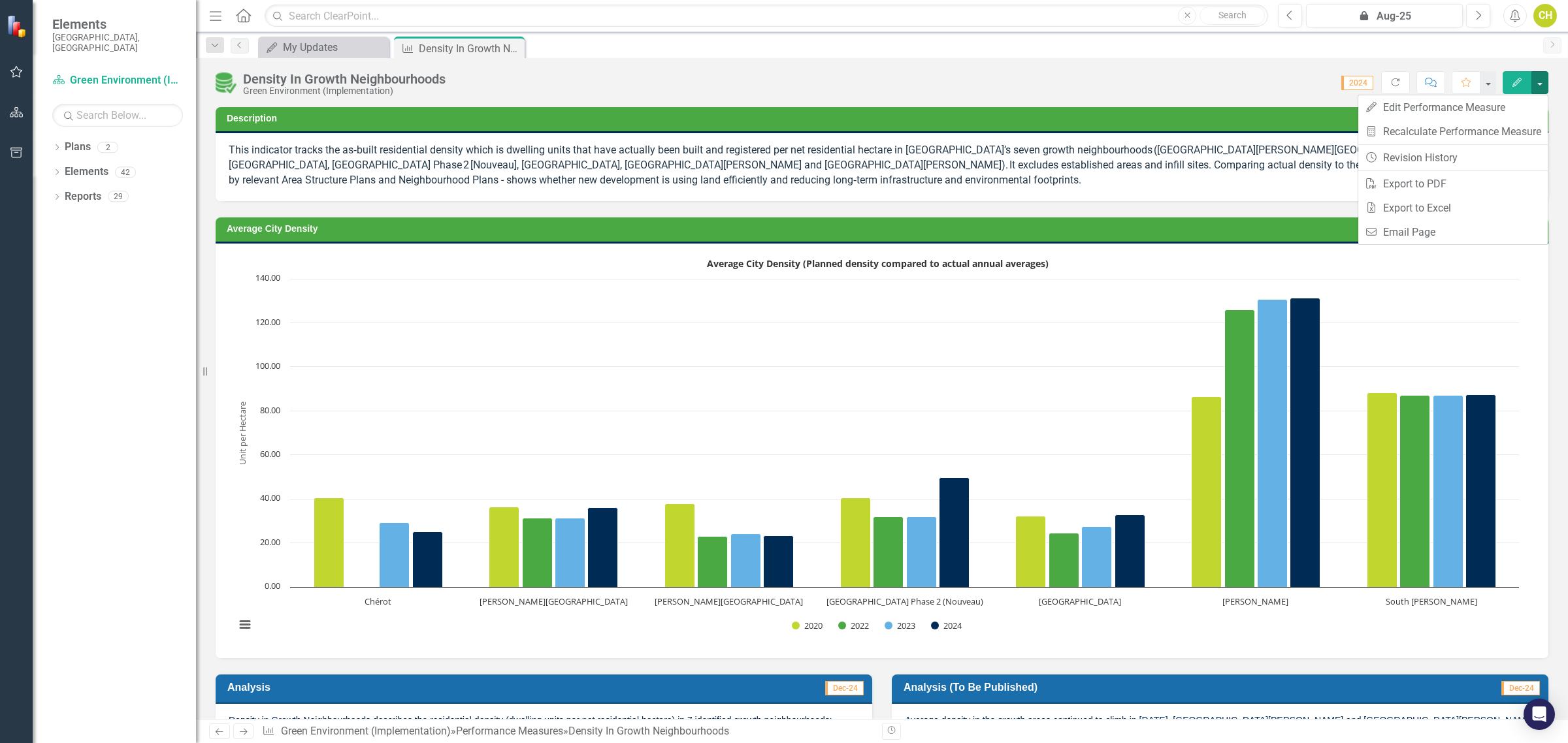
click at [926, 85] on div "Score: 0.00 2024 Completed Refresh Comment Favorite Edit" at bounding box center [1000, 81] width 1096 height 22
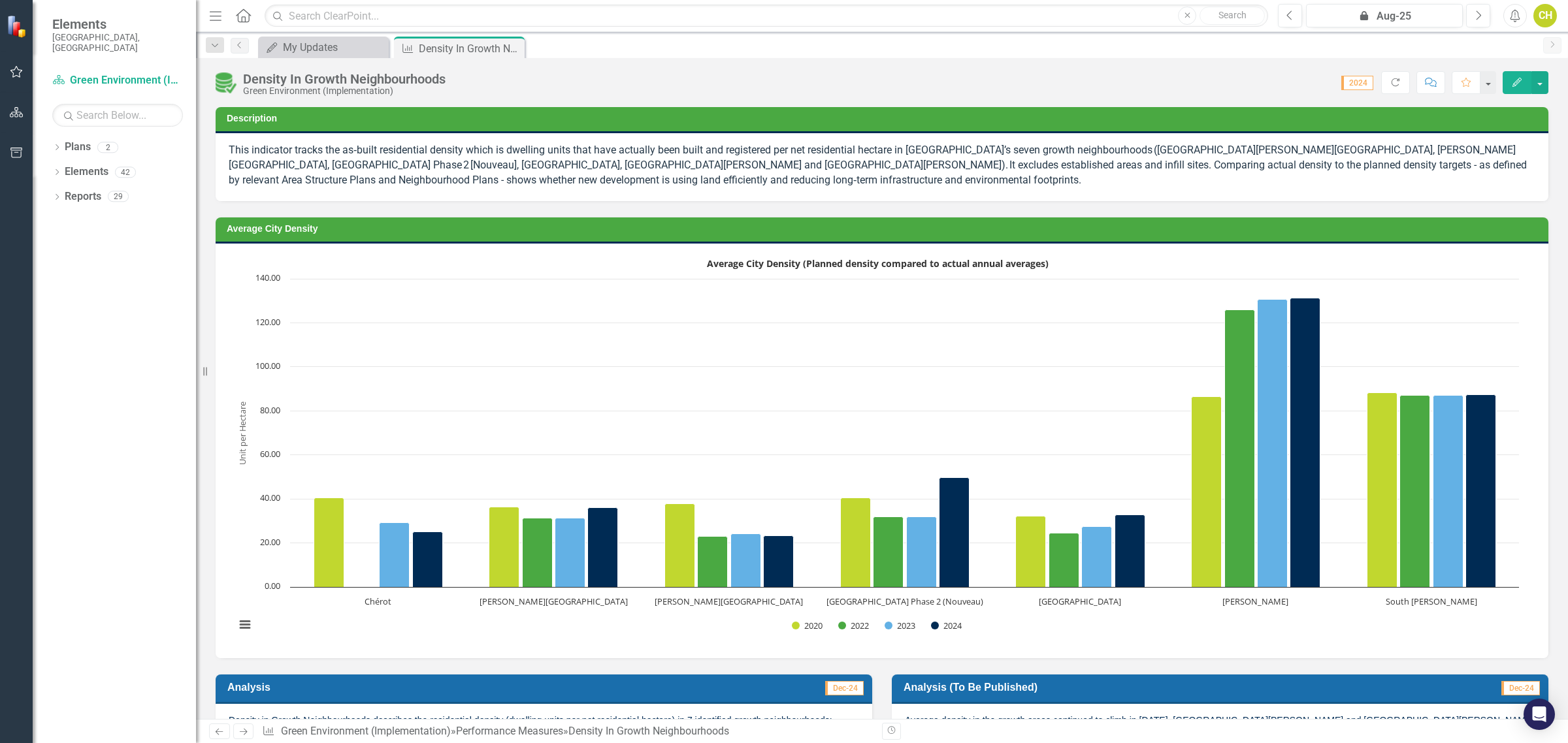
click at [217, 81] on img at bounding box center [227, 83] width 21 height 21
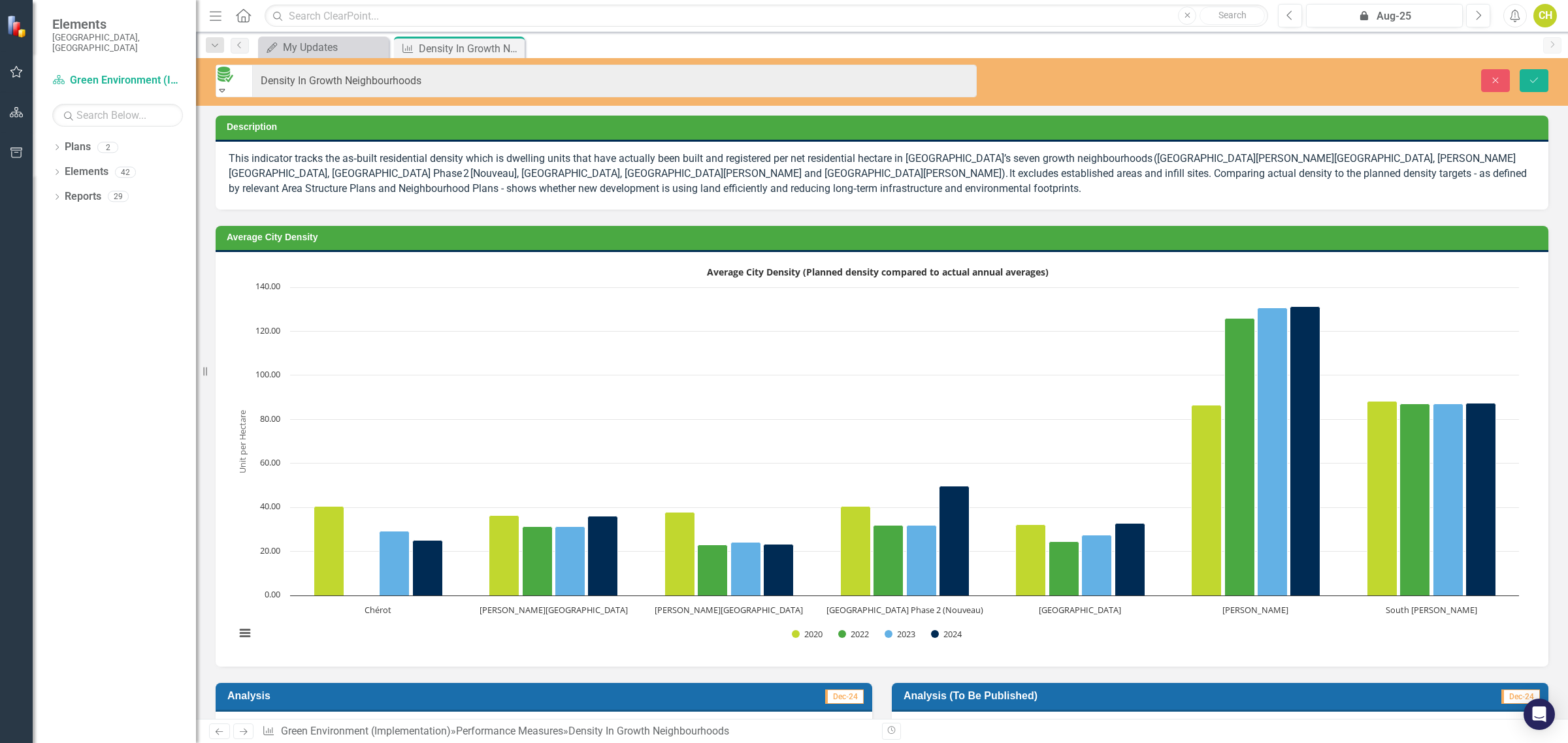
click at [228, 86] on icon "Expand" at bounding box center [222, 90] width 11 height 9
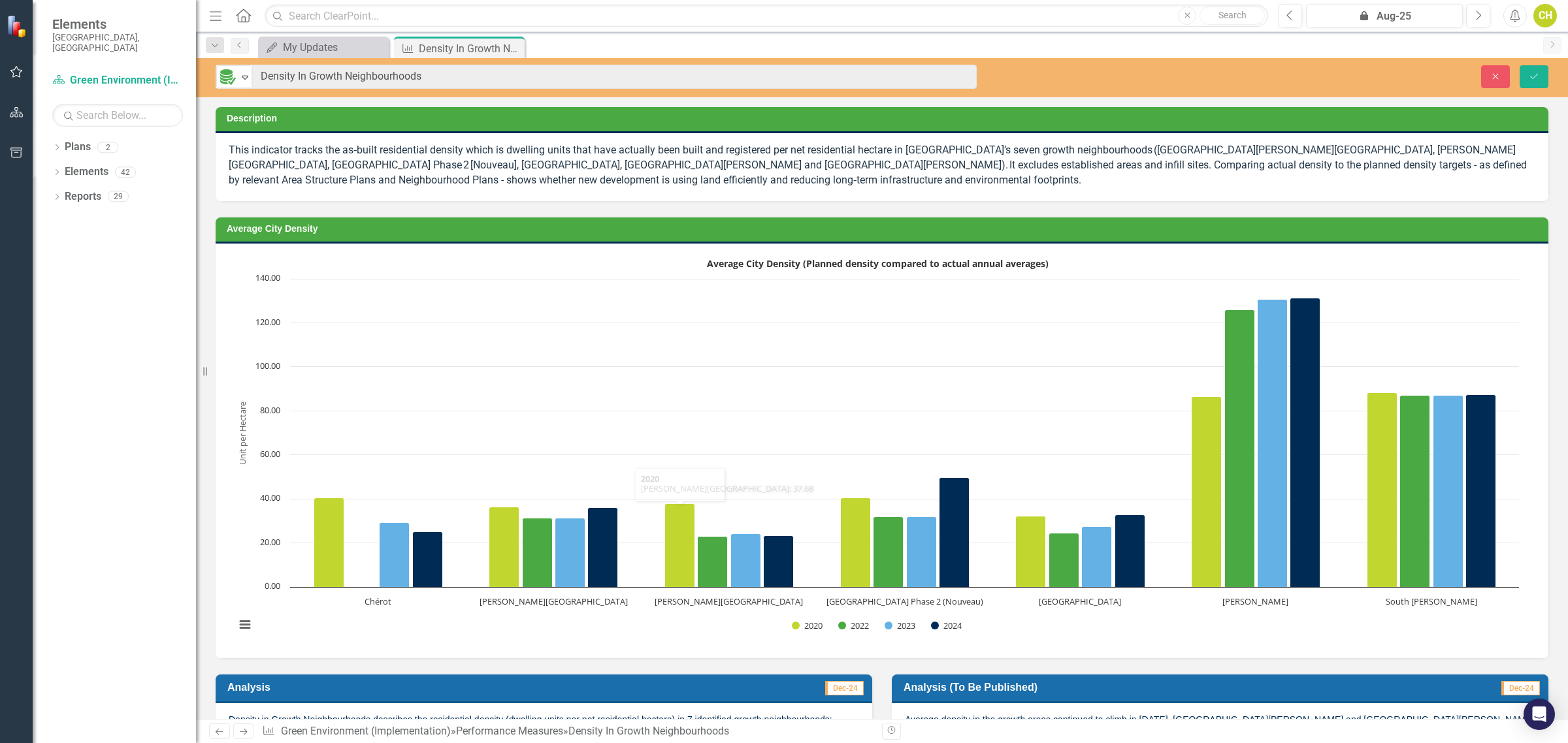
click at [618, 693] on td "Dec-24" at bounding box center [711, 688] width 306 height 22
click at [244, 77] on icon "Expand" at bounding box center [245, 77] width 13 height 11
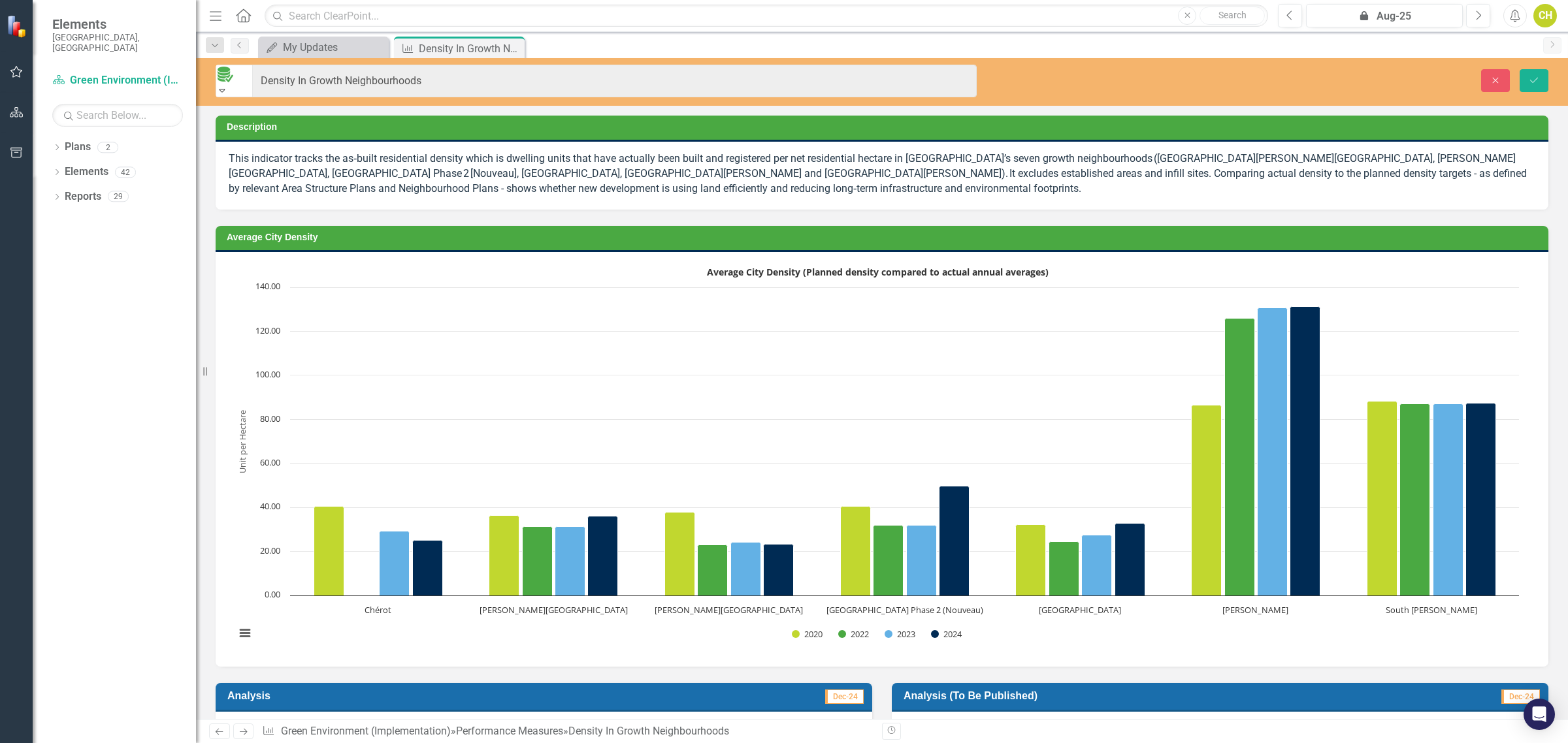
click at [228, 86] on icon "Expand" at bounding box center [222, 90] width 11 height 9
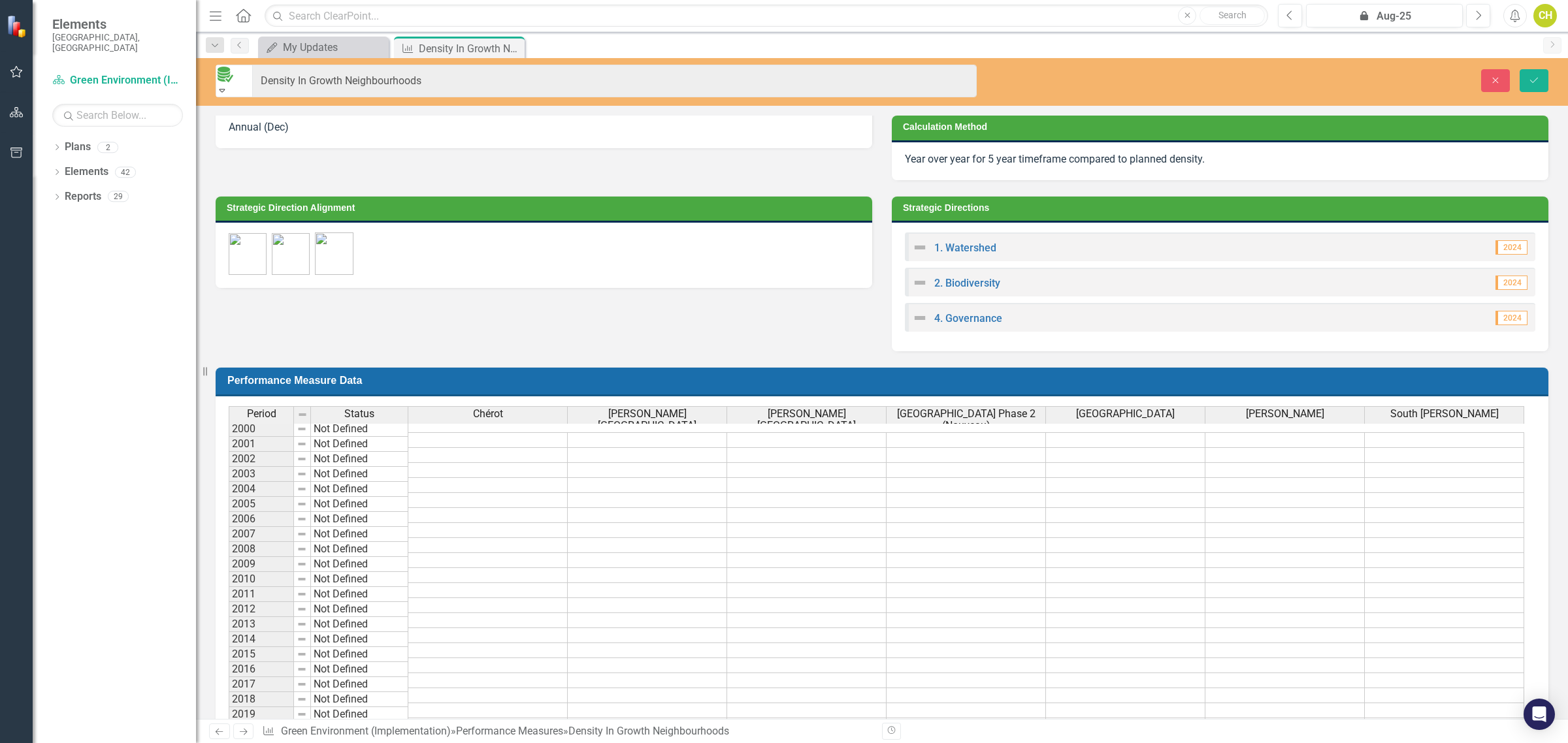
scroll to position [408, 0]
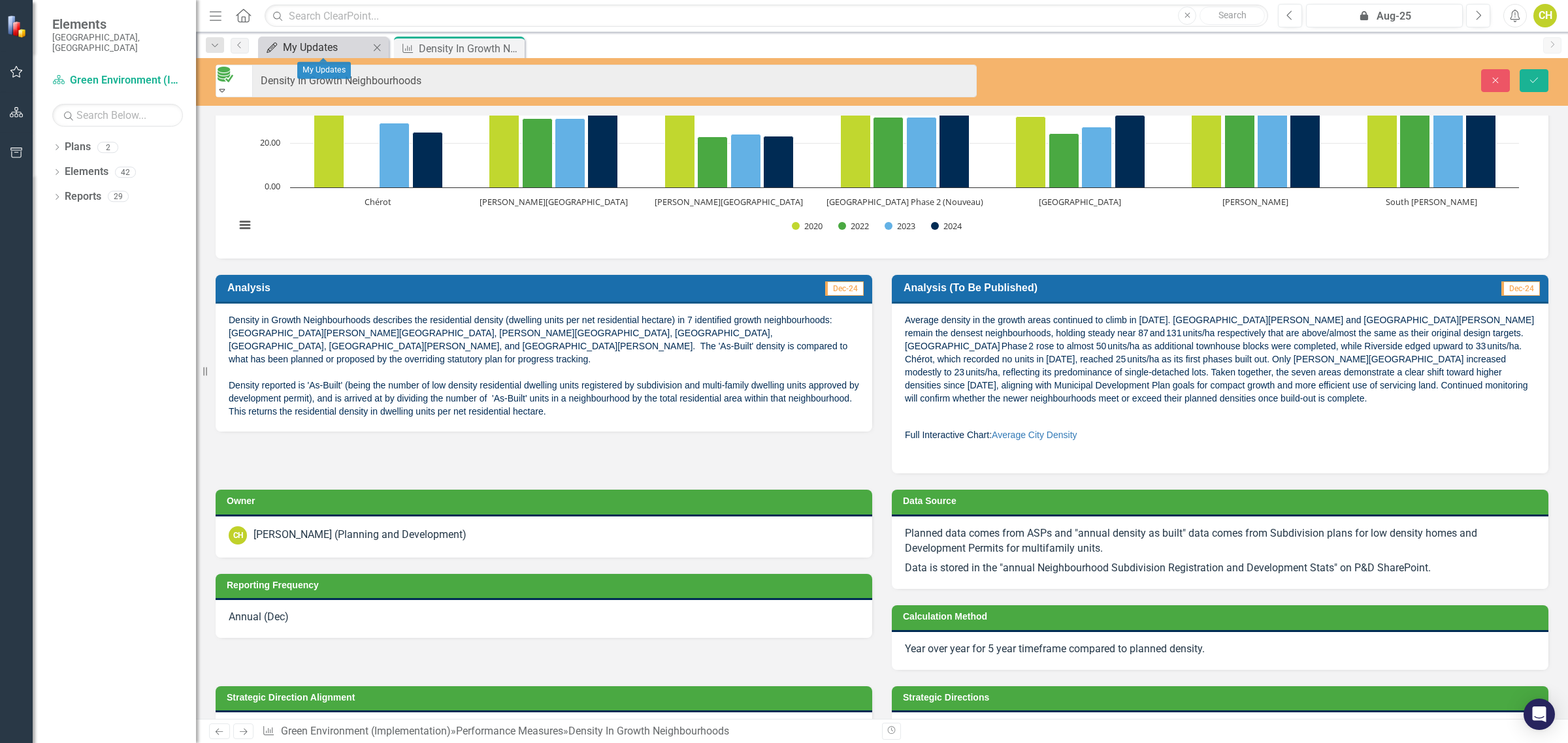
click at [309, 46] on div "My Updates" at bounding box center [326, 47] width 86 height 16
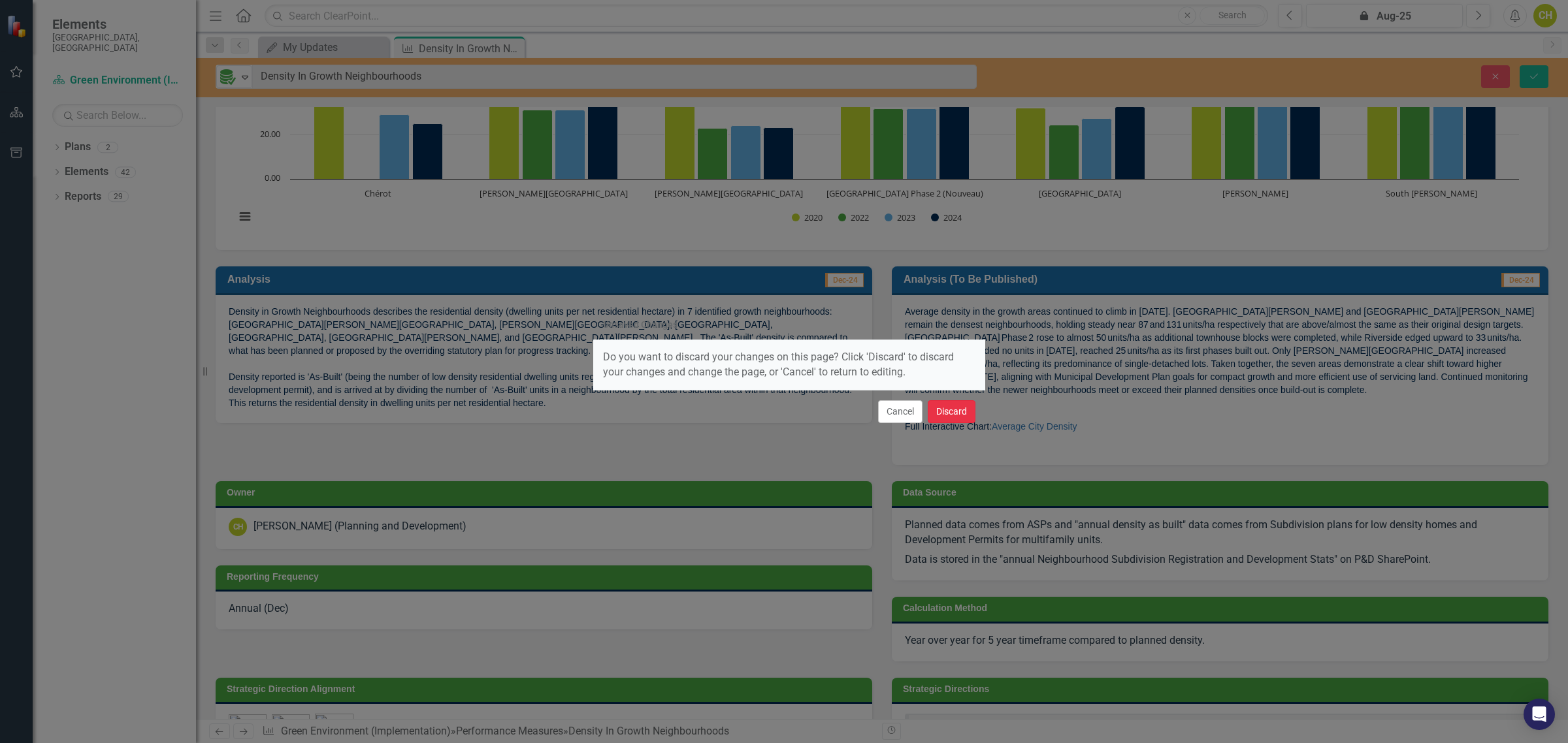
click at [955, 408] on button "Discard" at bounding box center [951, 411] width 48 height 23
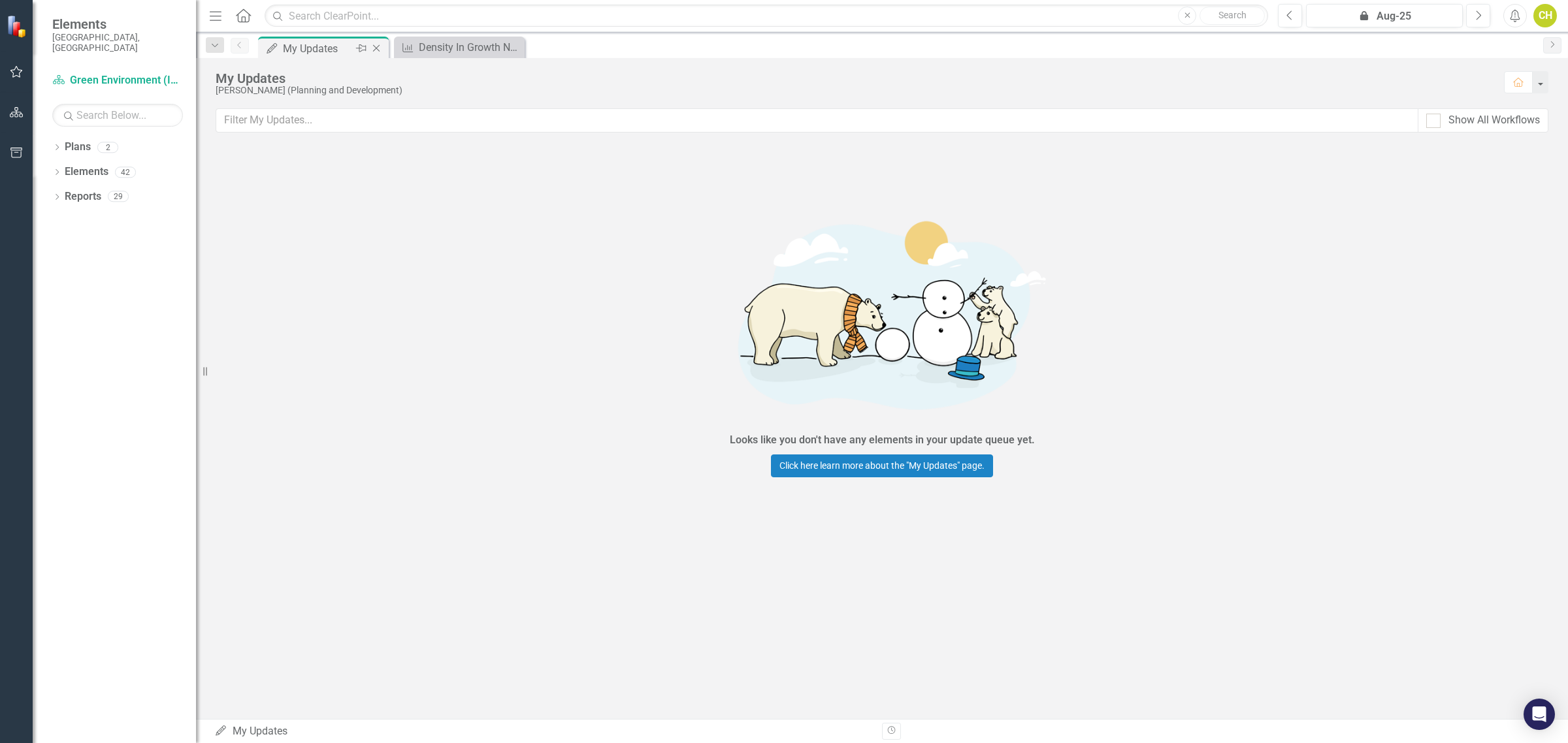
click at [318, 46] on div "My Updates" at bounding box center [318, 49] width 70 height 16
click at [1439, 121] on div "Show All Workflows" at bounding box center [1482, 121] width 113 height 15
click at [1434, 121] on input "Show All Workflows" at bounding box center [1430, 117] width 8 height 8
checkbox input "true"
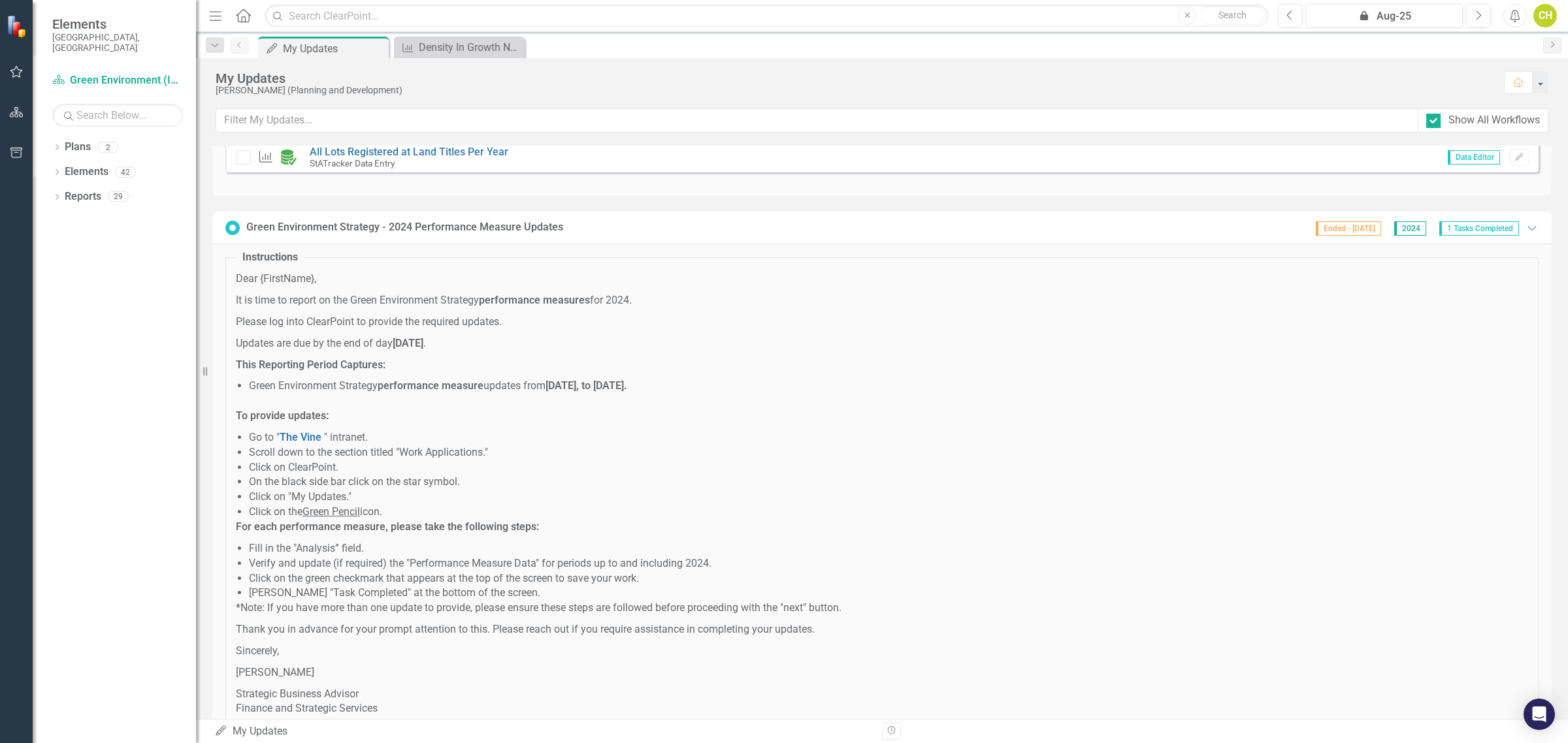
scroll to position [392, 0]
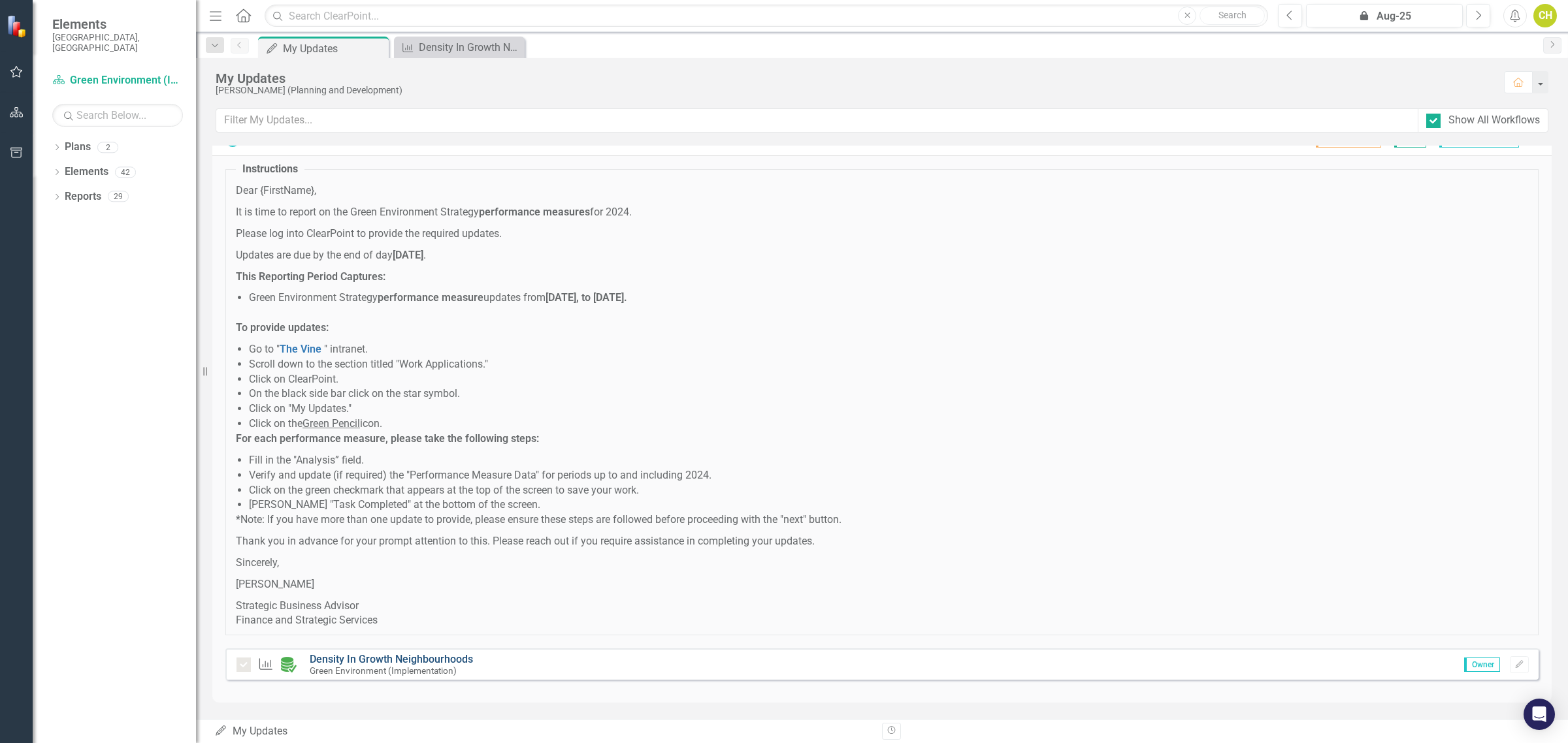
click at [374, 657] on link "Density In Growth Neighbourhoods" at bounding box center [391, 659] width 163 height 12
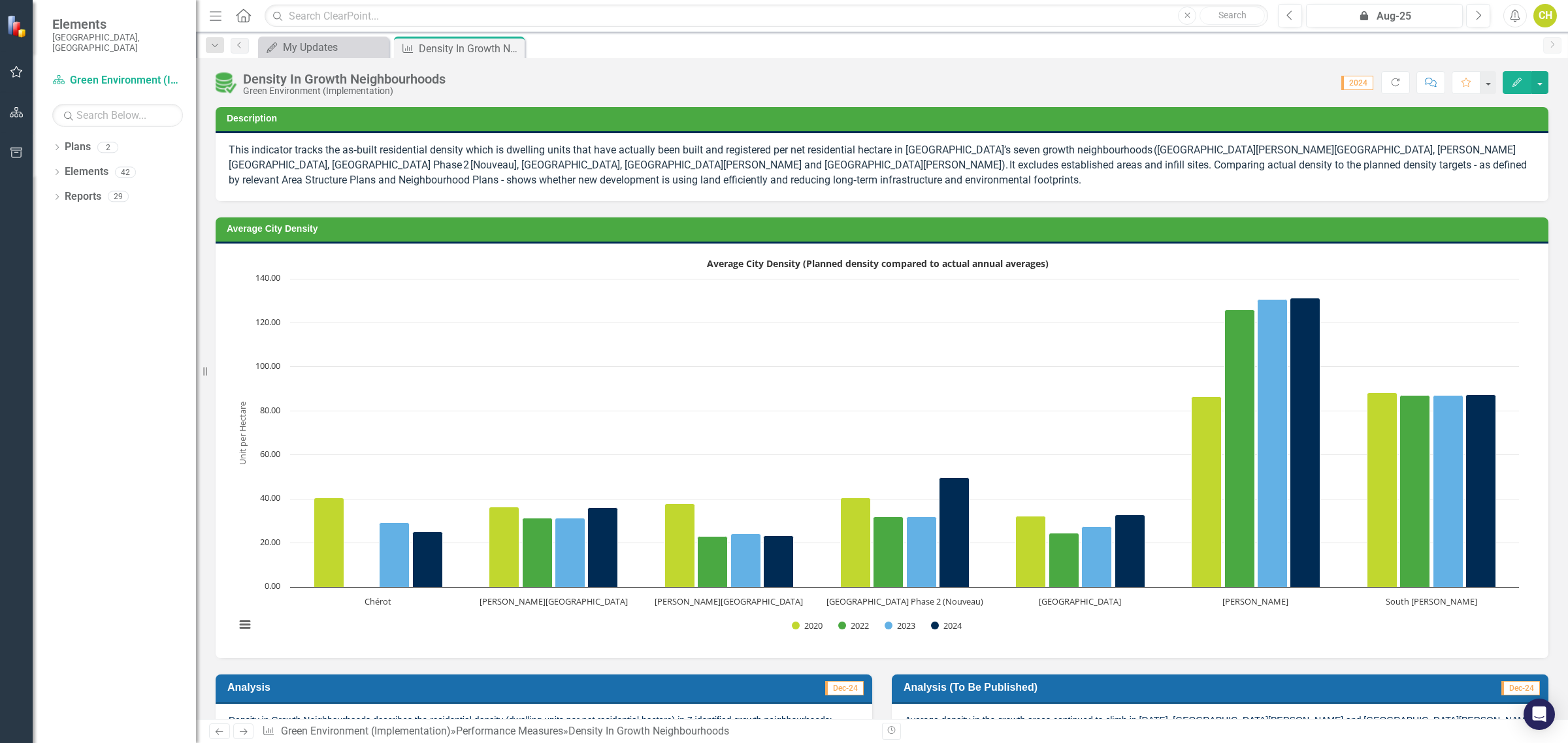
click at [224, 83] on img at bounding box center [227, 83] width 21 height 21
click at [226, 86] on img at bounding box center [227, 83] width 21 height 21
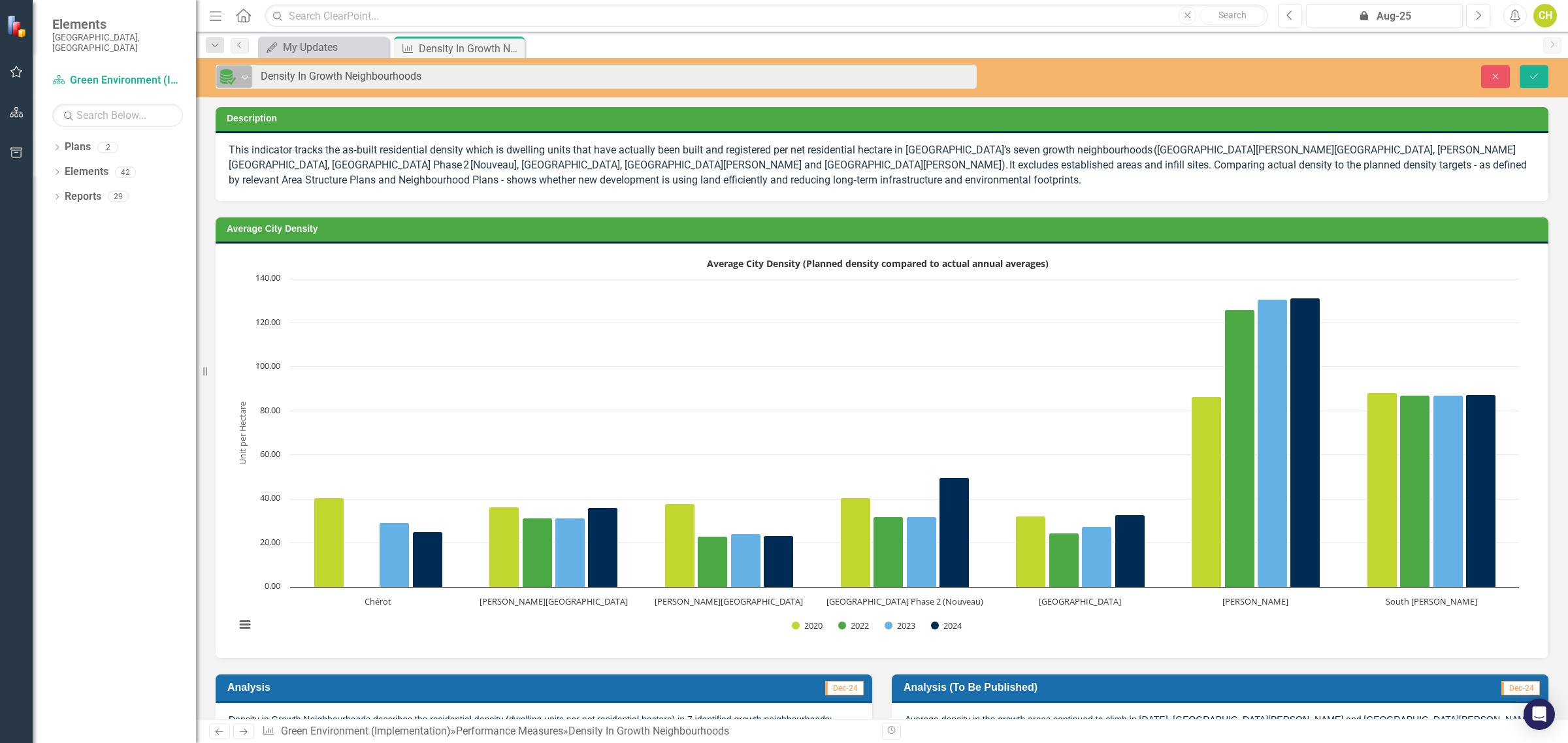
click at [243, 77] on icon "Expand" at bounding box center [245, 77] width 13 height 11
click at [332, 47] on div "My Updates" at bounding box center [326, 47] width 86 height 16
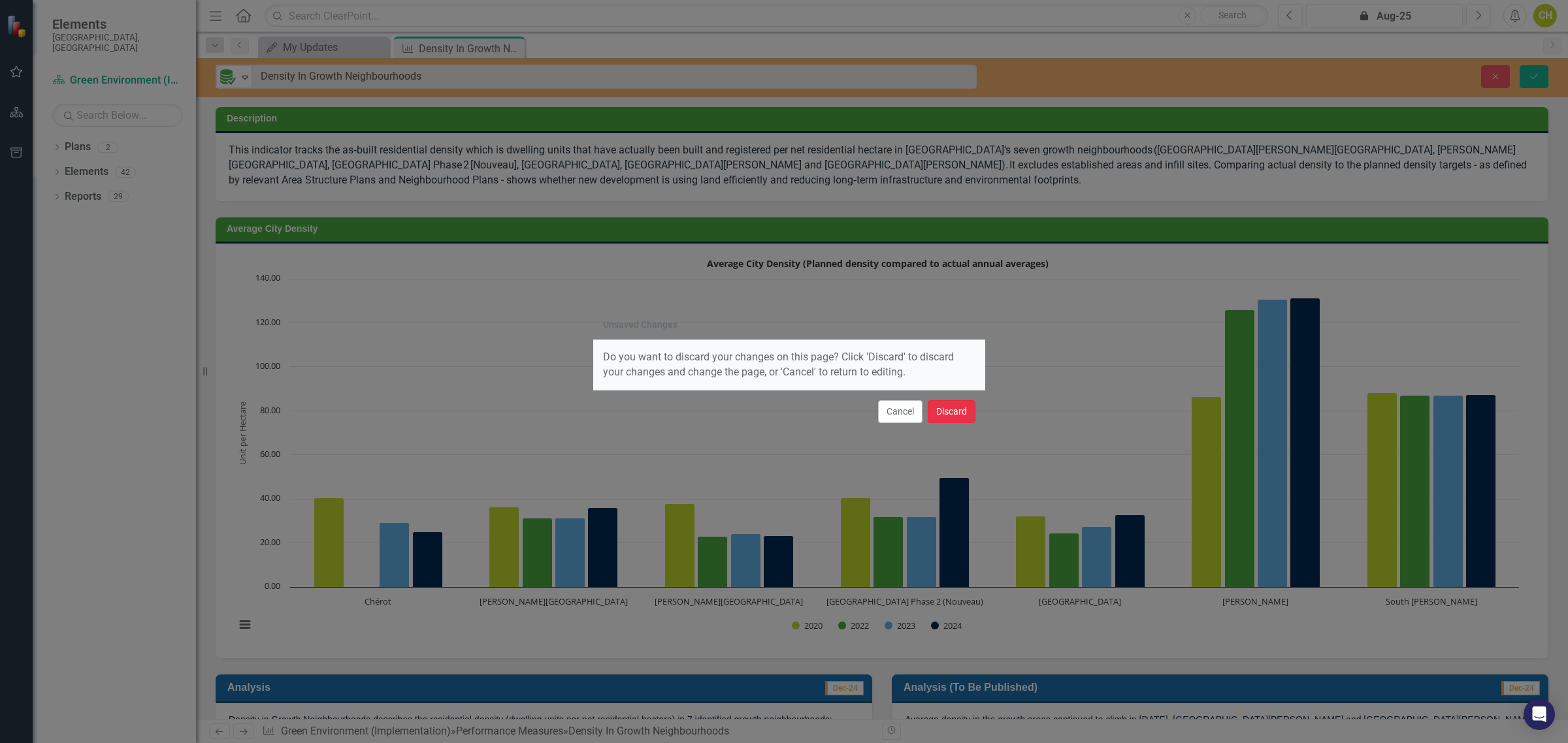
click at [961, 410] on button "Discard" at bounding box center [951, 411] width 48 height 23
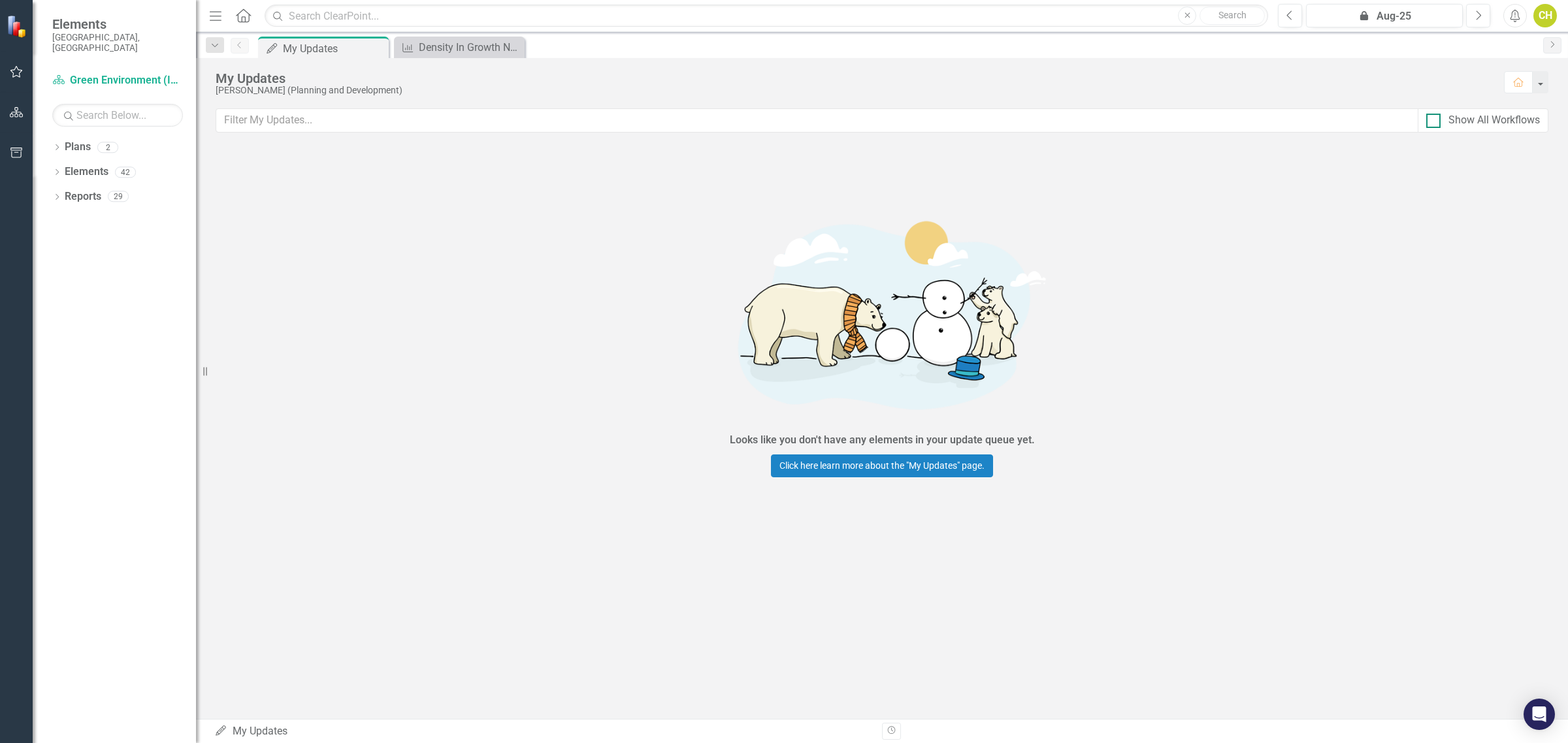
click at [1441, 118] on div "Show All Workflows" at bounding box center [1482, 121] width 113 height 15
click at [1434, 118] on input "Show All Workflows" at bounding box center [1430, 117] width 8 height 8
checkbox input "true"
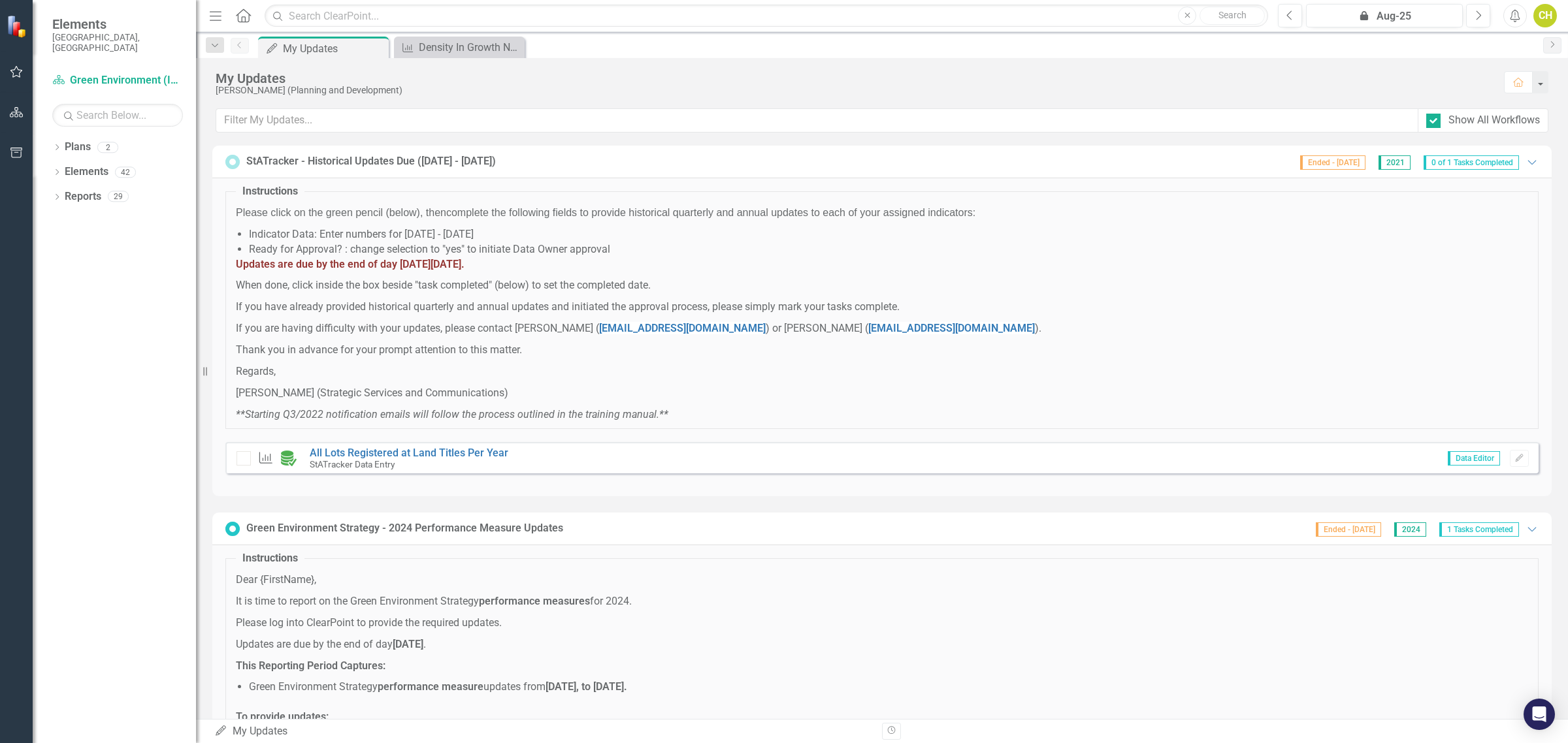
click at [361, 446] on div "Performance Measure All Lots Registered at Land Titles Per Year StATracker Data…" at bounding box center [882, 458] width 1313 height 31
click at [360, 451] on link "All Lots Registered at Land Titles Per Year" at bounding box center [409, 452] width 199 height 12
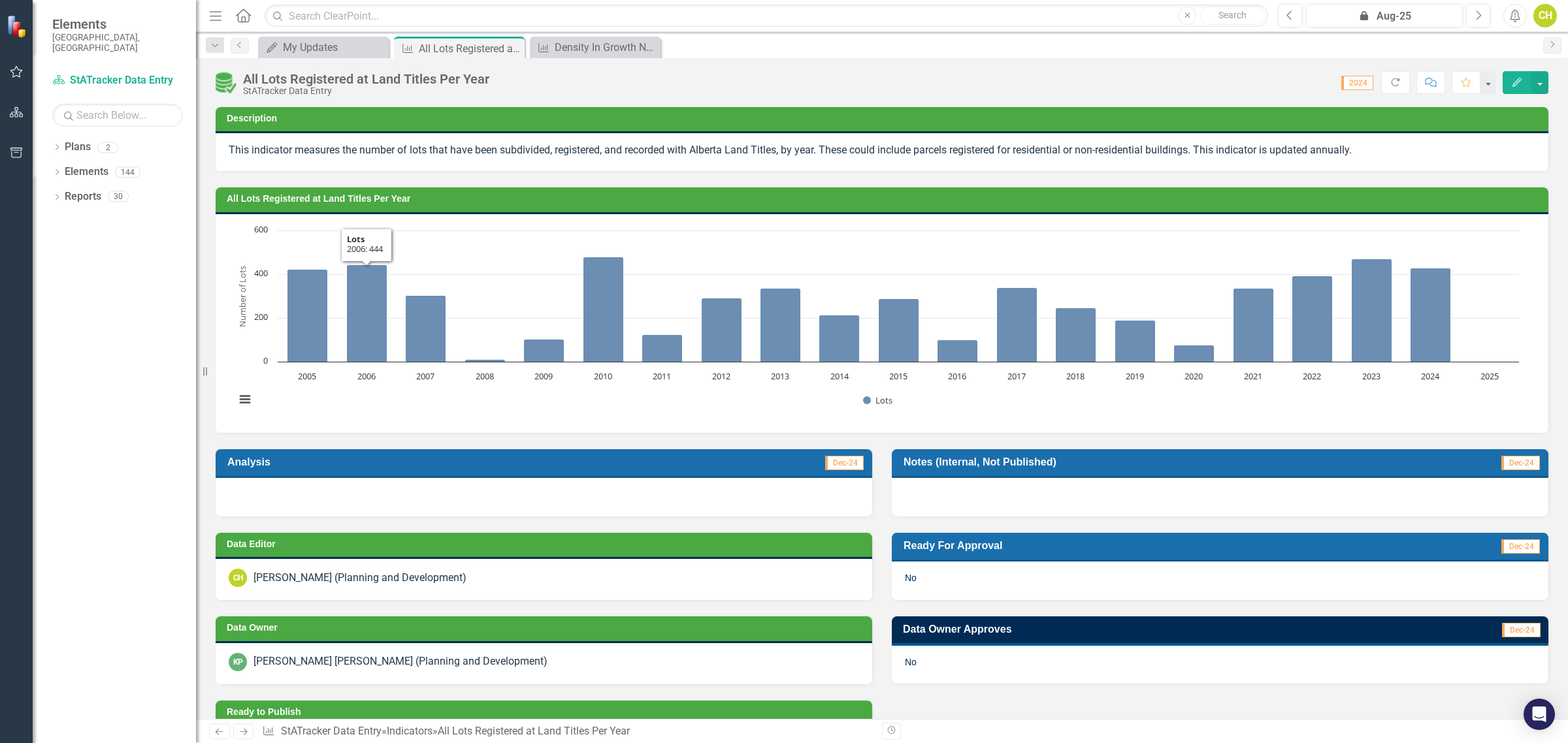
click at [222, 86] on img at bounding box center [227, 83] width 21 height 21
click at [221, 86] on img at bounding box center [227, 83] width 21 height 21
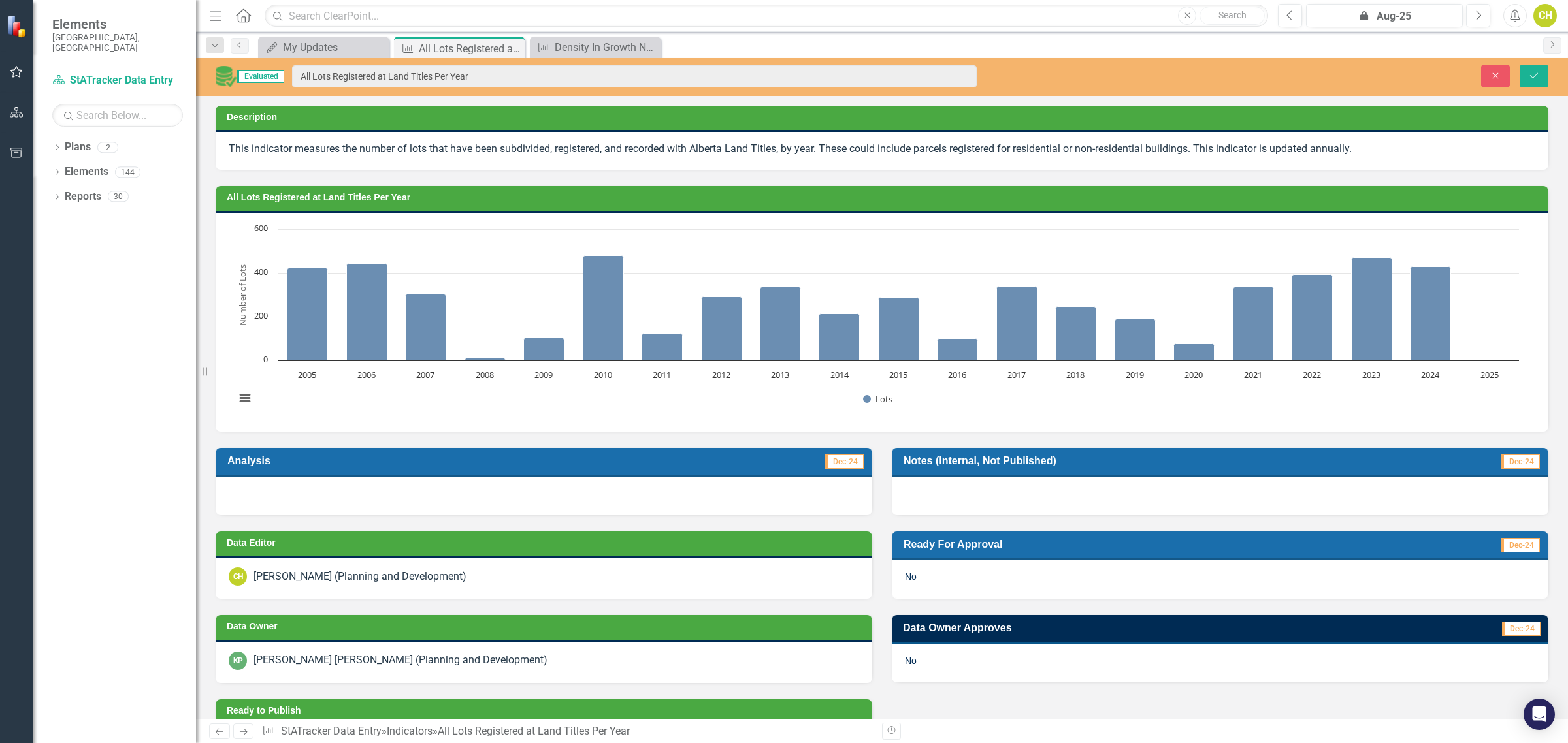
click at [222, 77] on img at bounding box center [227, 77] width 21 height 21
click at [1534, 76] on icon "Save" at bounding box center [1534, 75] width 11 height 9
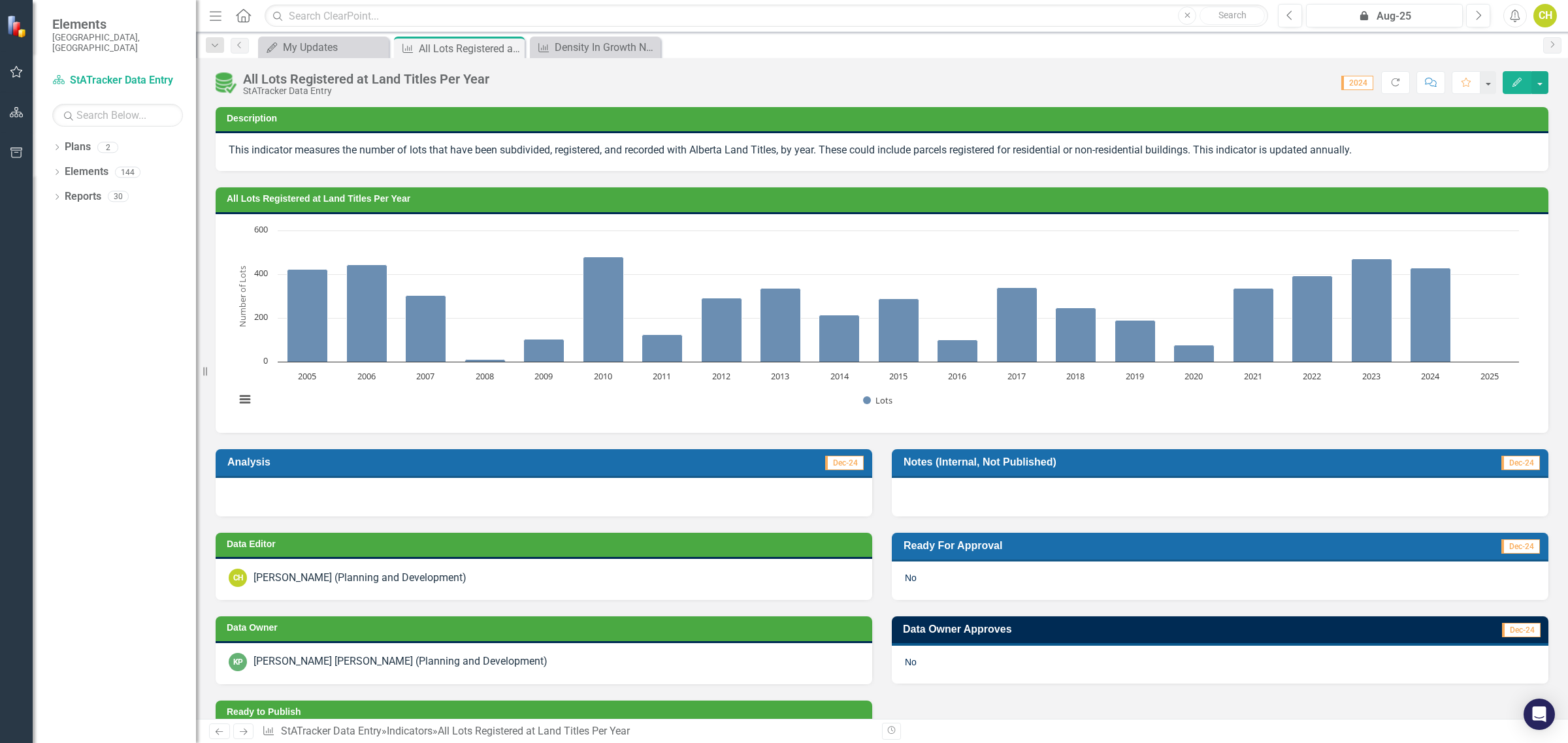
click at [223, 85] on img at bounding box center [227, 83] width 21 height 21
click at [245, 84] on div "All Lots Registered at Land Titles Per Year" at bounding box center [366, 79] width 246 height 15
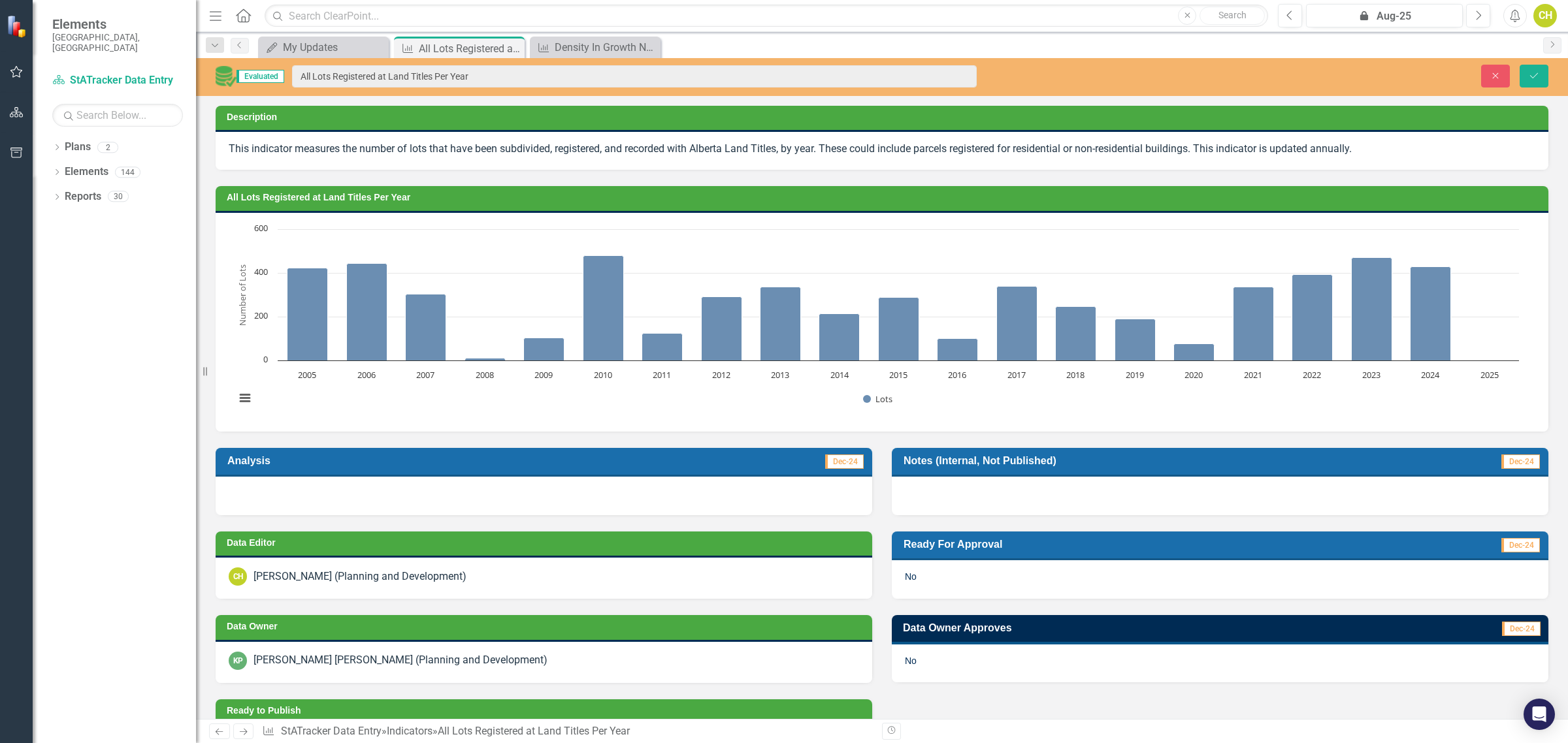
click at [284, 77] on span "Evaluated" at bounding box center [260, 77] width 48 height 13
click at [219, 76] on img at bounding box center [227, 77] width 21 height 21
click at [266, 76] on span "Evaluated" at bounding box center [260, 77] width 48 height 13
click at [1496, 83] on button "Close" at bounding box center [1495, 76] width 29 height 23
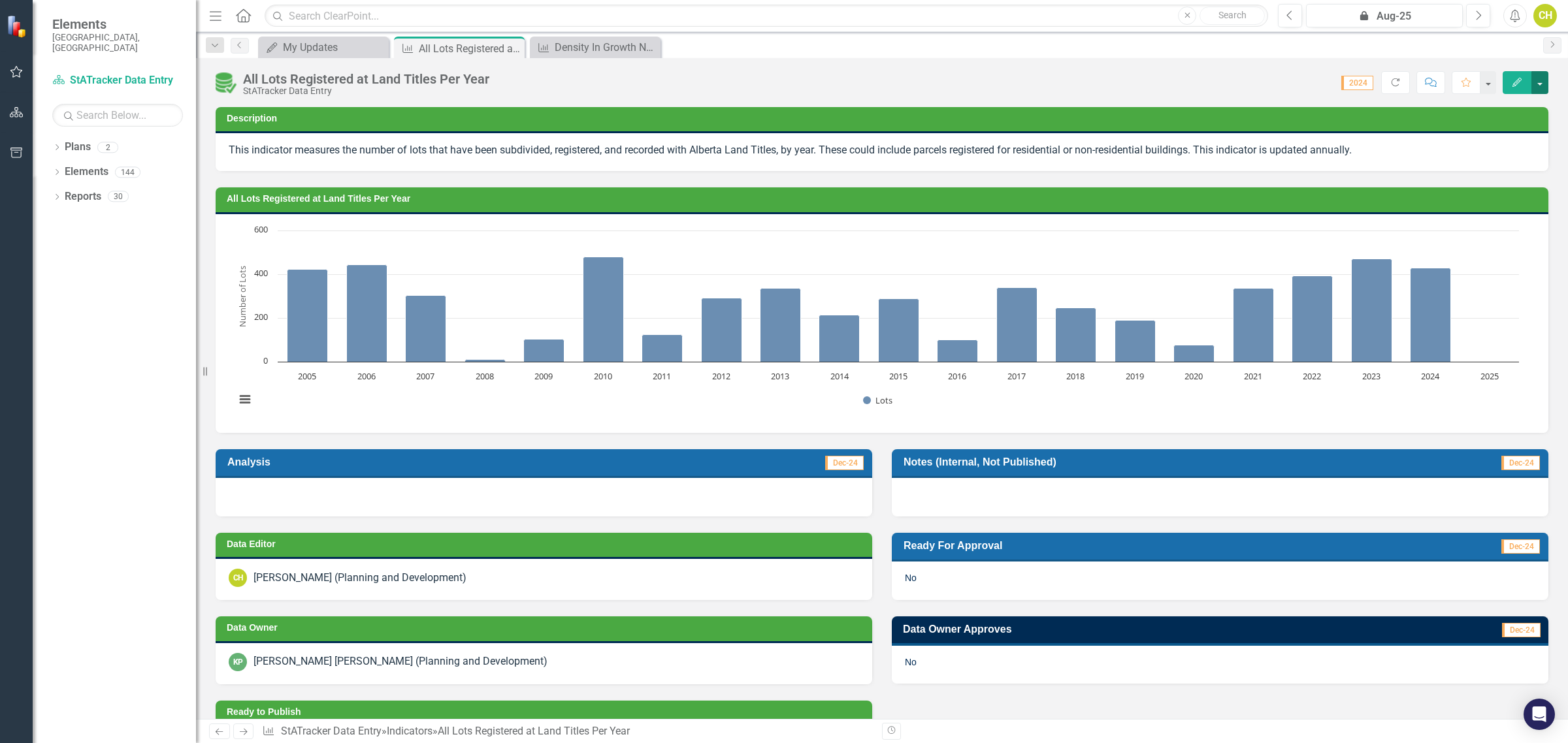
click at [1539, 89] on button "button" at bounding box center [1539, 82] width 17 height 23
click at [1105, 65] on div "All Lots Registered at Land Titles Per Year StATracker Data Entry Score: N/A 20…" at bounding box center [883, 77] width 1372 height 39
click at [295, 51] on div "My Updates" at bounding box center [326, 47] width 86 height 16
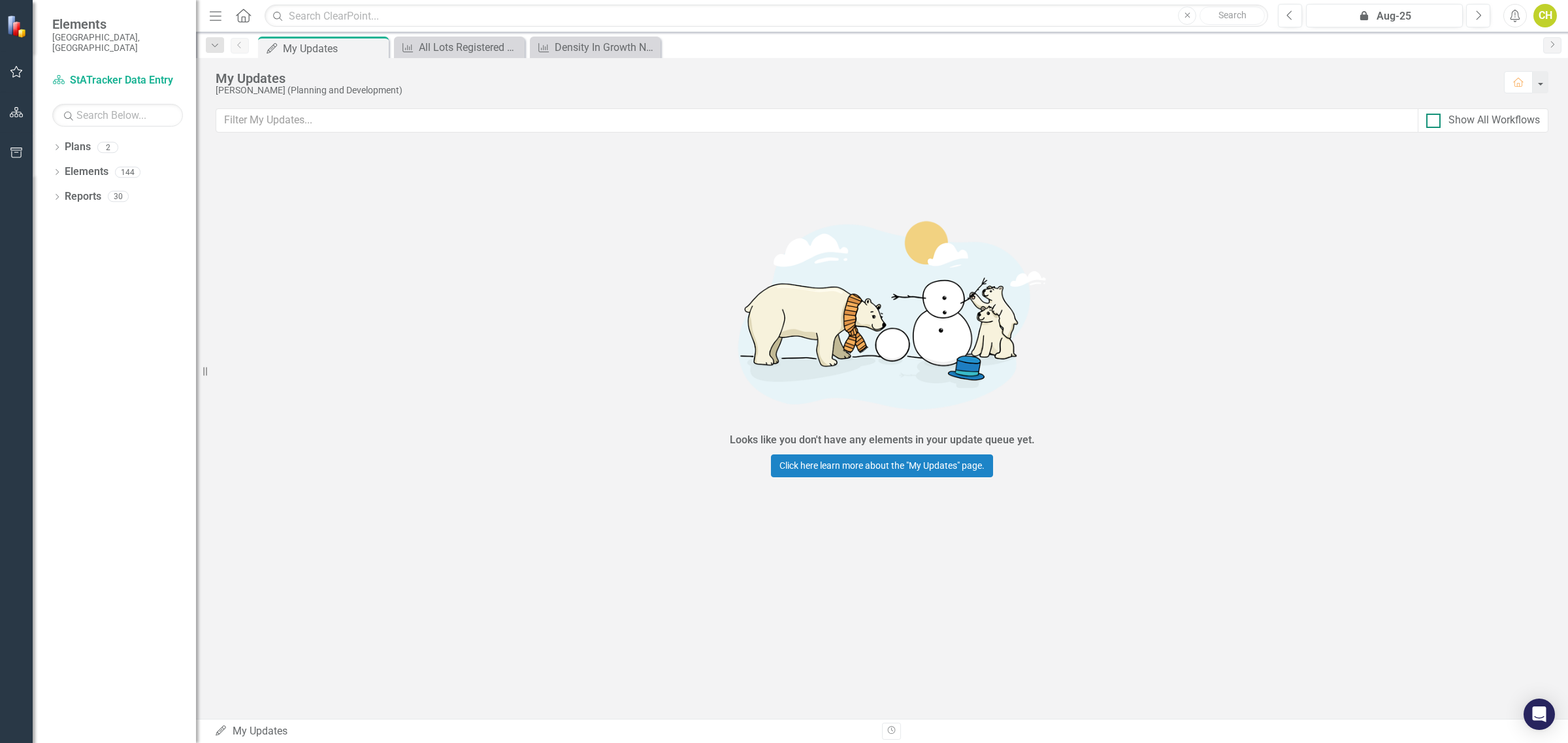
click at [1434, 122] on div at bounding box center [1434, 121] width 15 height 15
click at [1434, 122] on input "Show All Workflows" at bounding box center [1430, 117] width 8 height 8
checkbox input "true"
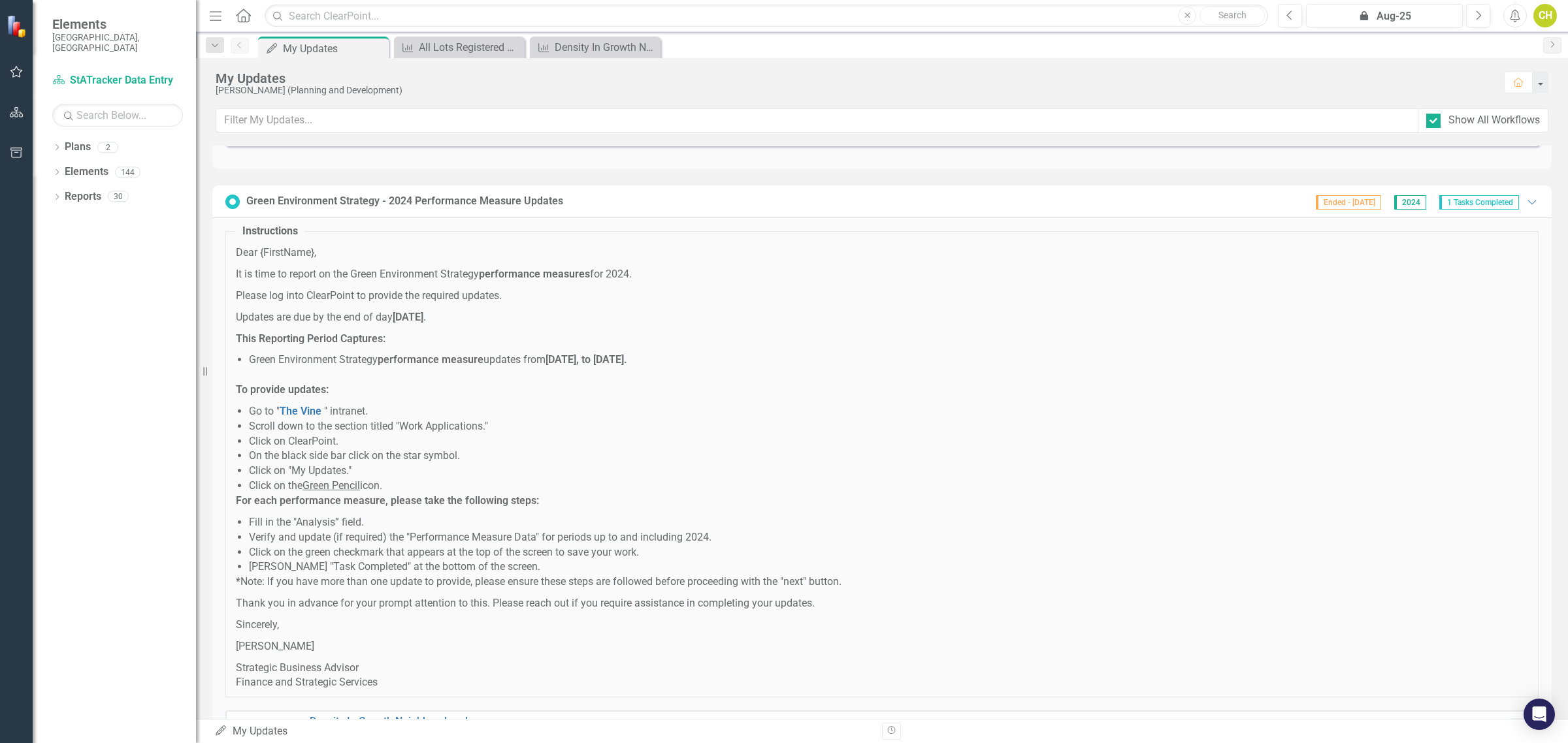
scroll to position [392, 0]
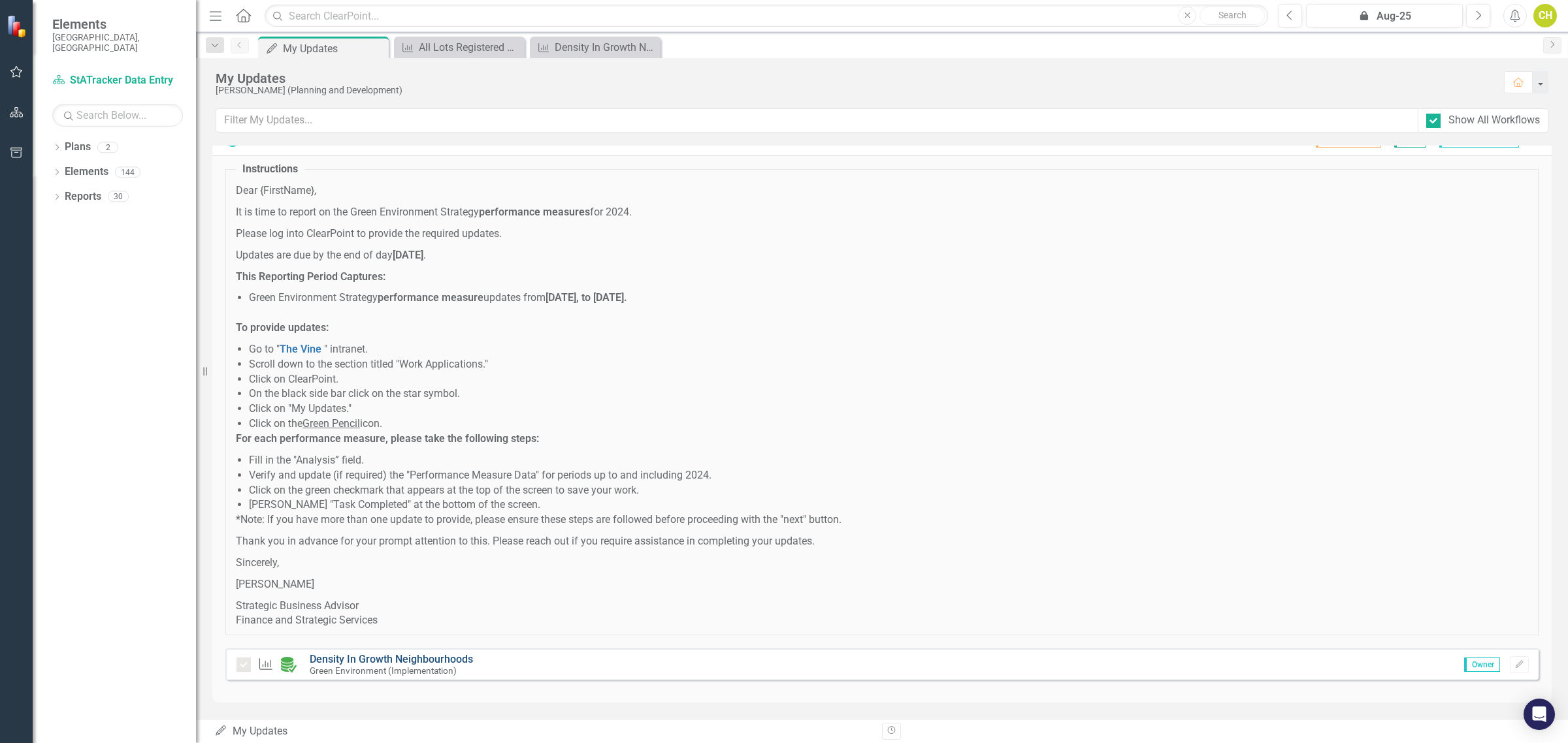
click at [368, 657] on link "Density In Growth Neighbourhoods" at bounding box center [391, 659] width 163 height 12
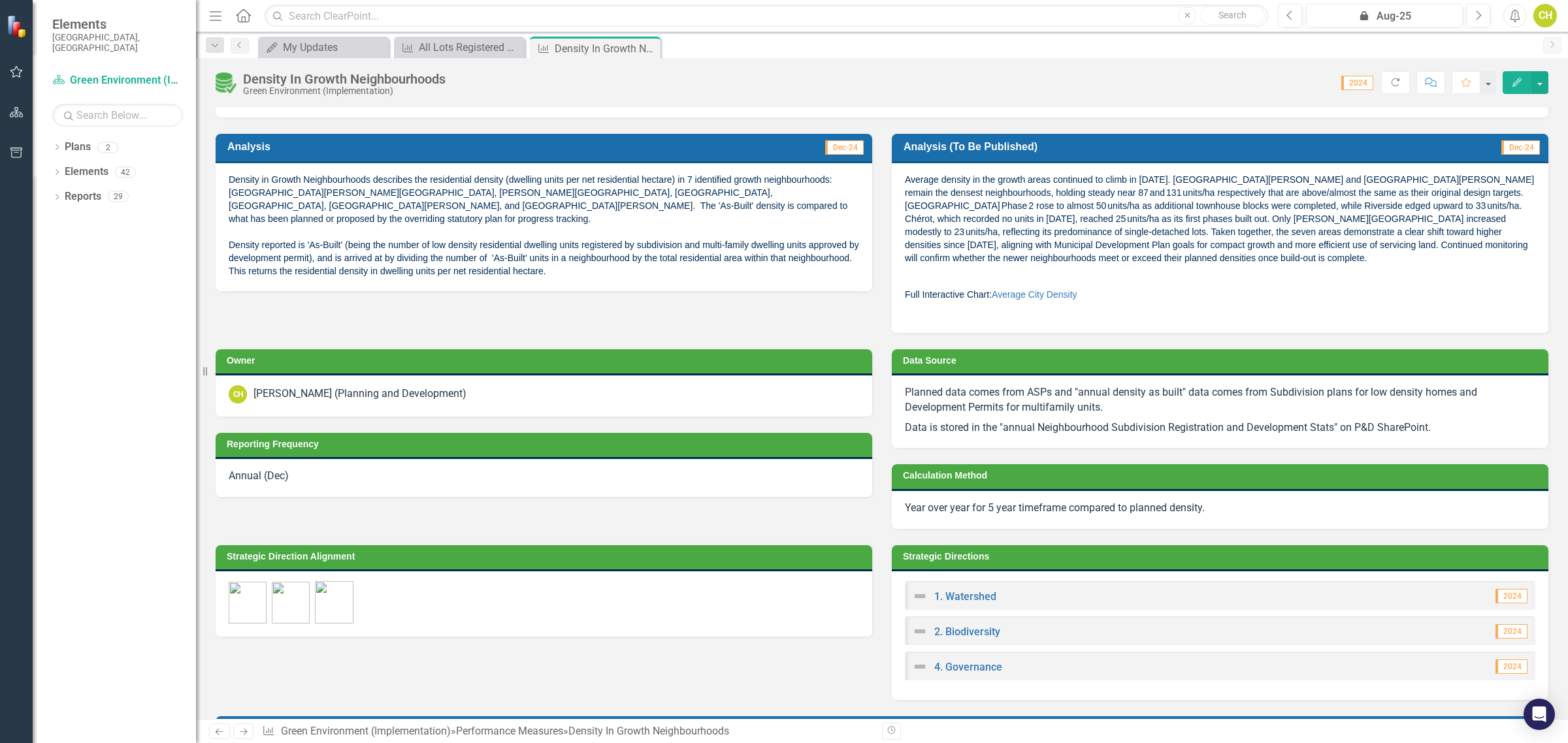
scroll to position [278, 0]
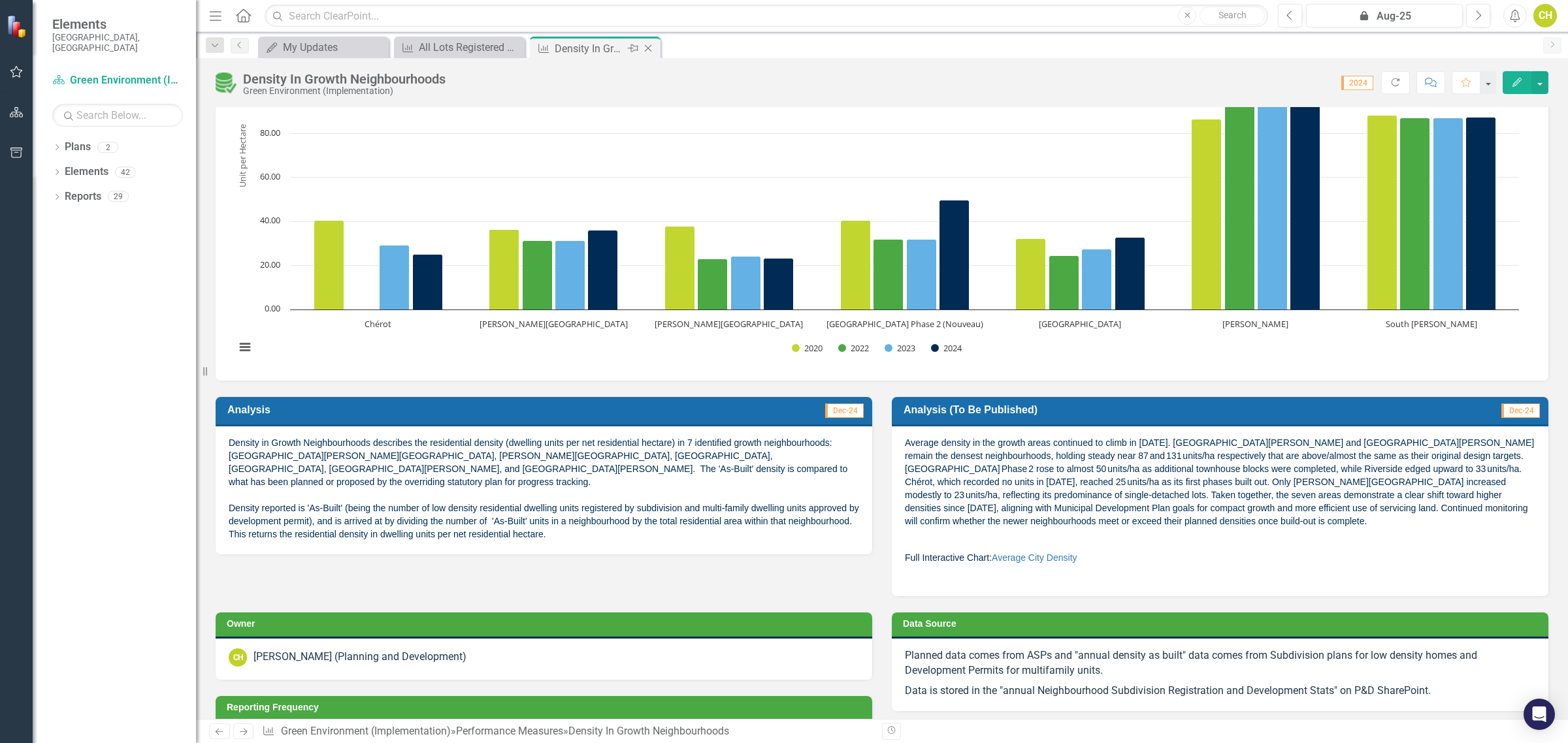
click at [648, 47] on icon "Close" at bounding box center [648, 48] width 13 height 11
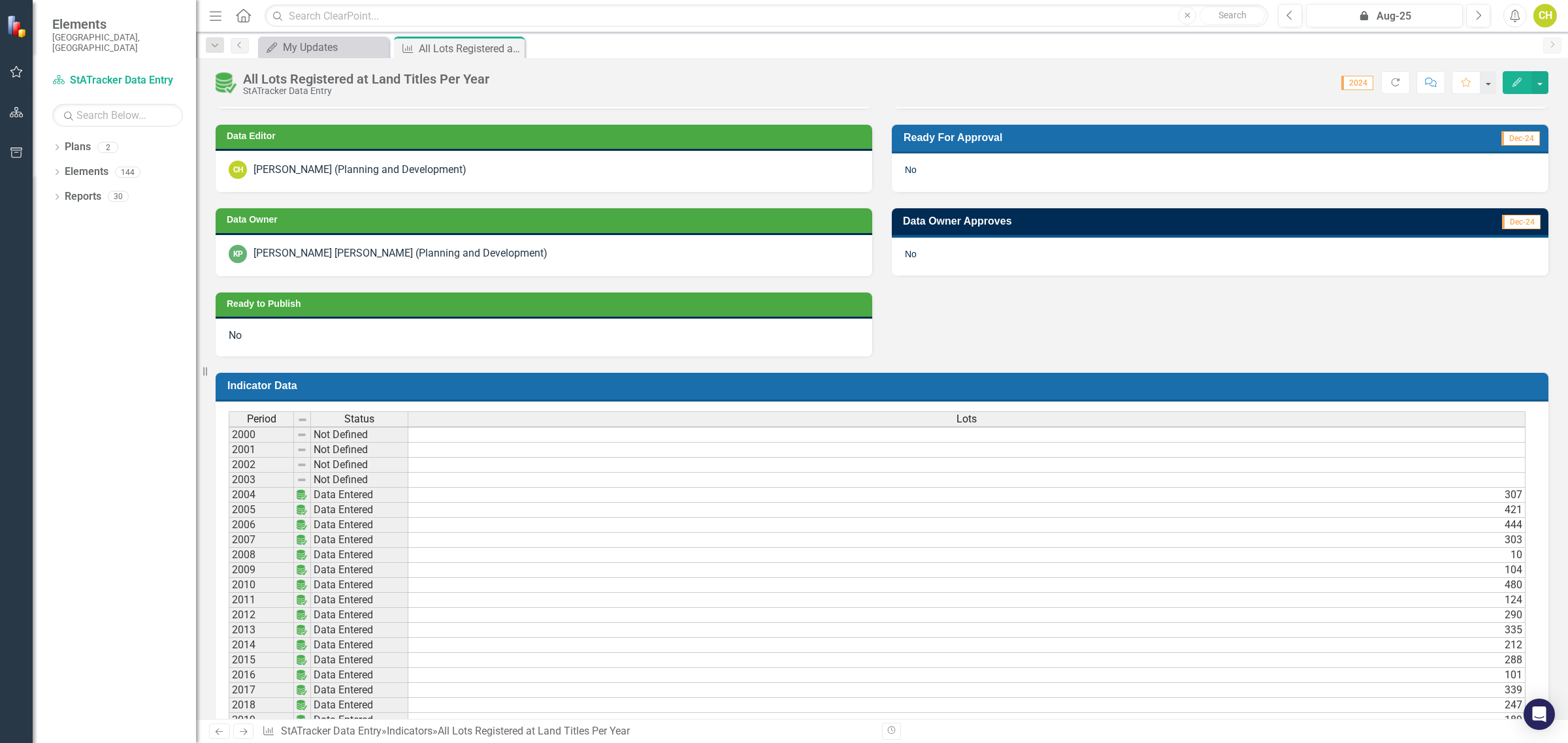
scroll to position [735, 0]
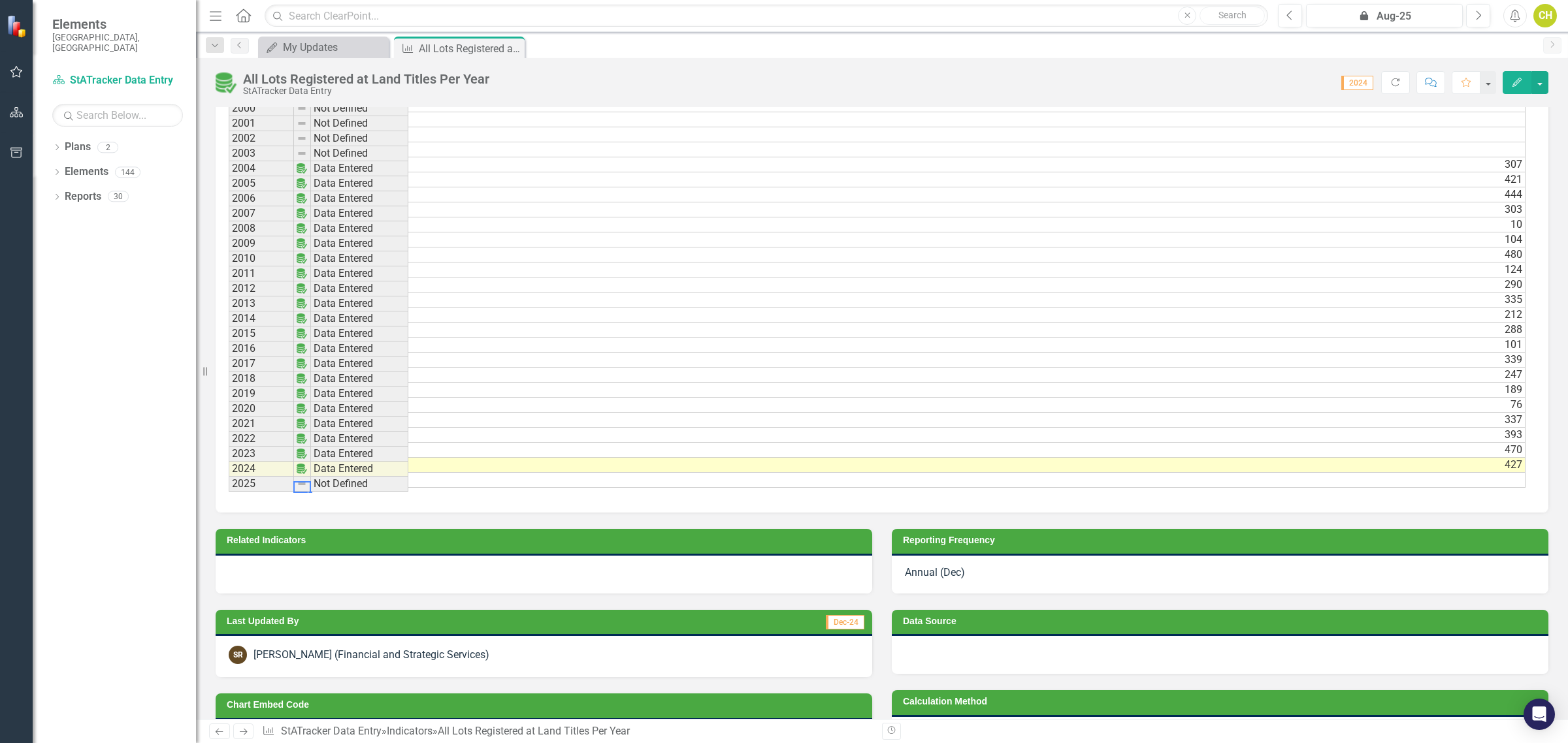
click at [350, 488] on td "Not Defined" at bounding box center [359, 484] width 97 height 15
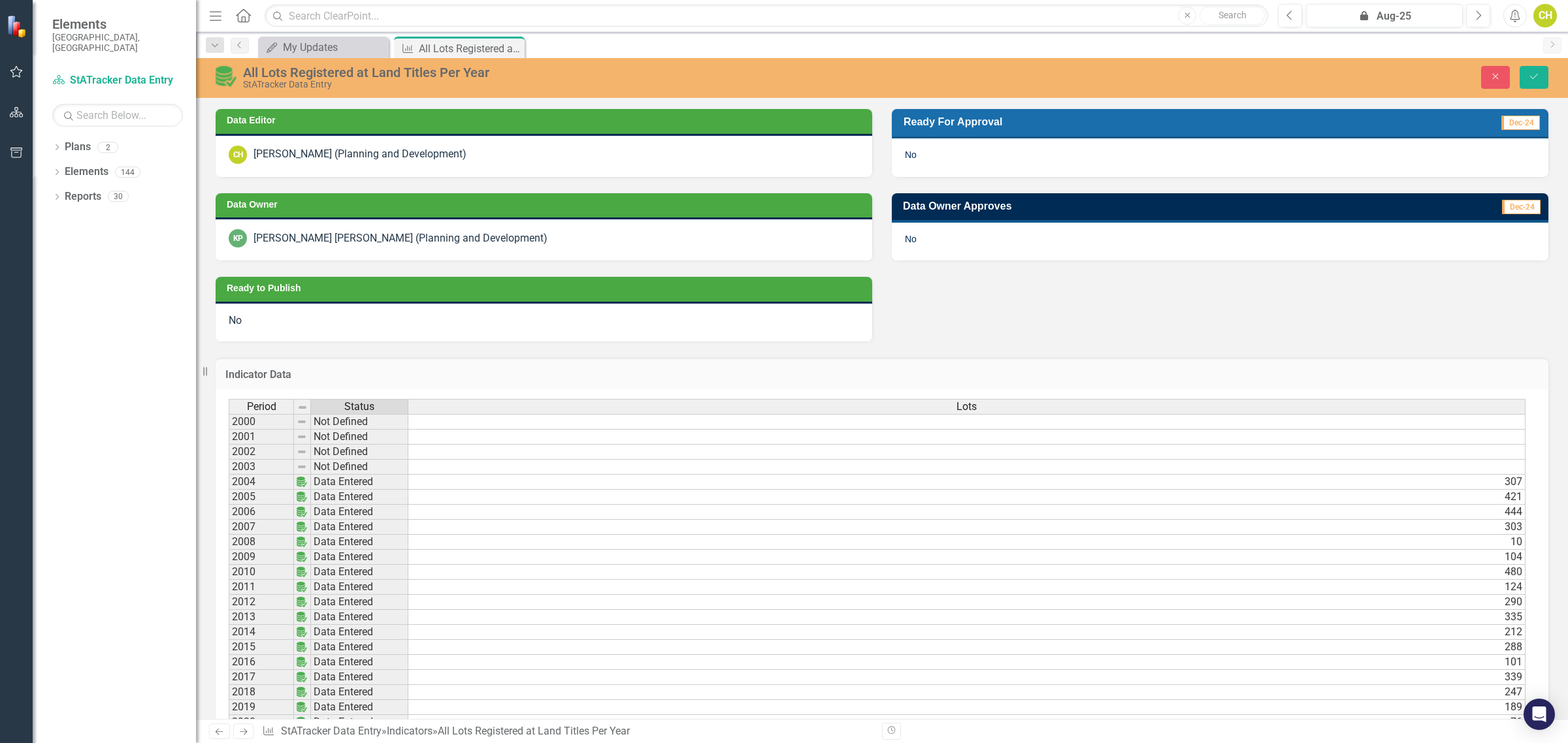
scroll to position [411, 0]
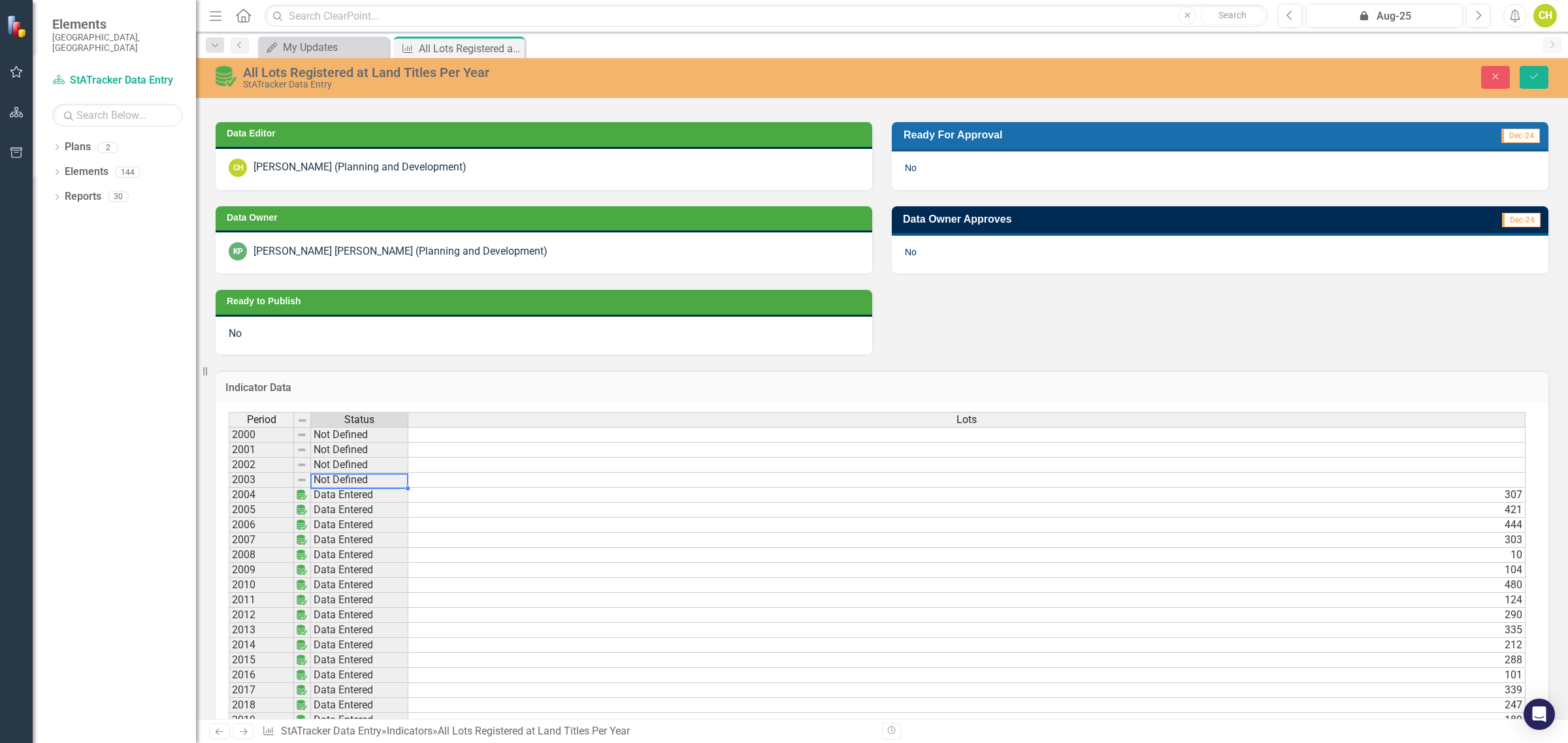
click at [322, 483] on td "Not Defined" at bounding box center [359, 480] width 97 height 15
click at [324, 481] on td "Not Defined" at bounding box center [359, 480] width 97 height 15
click at [240, 483] on td "2003" at bounding box center [262, 480] width 65 height 15
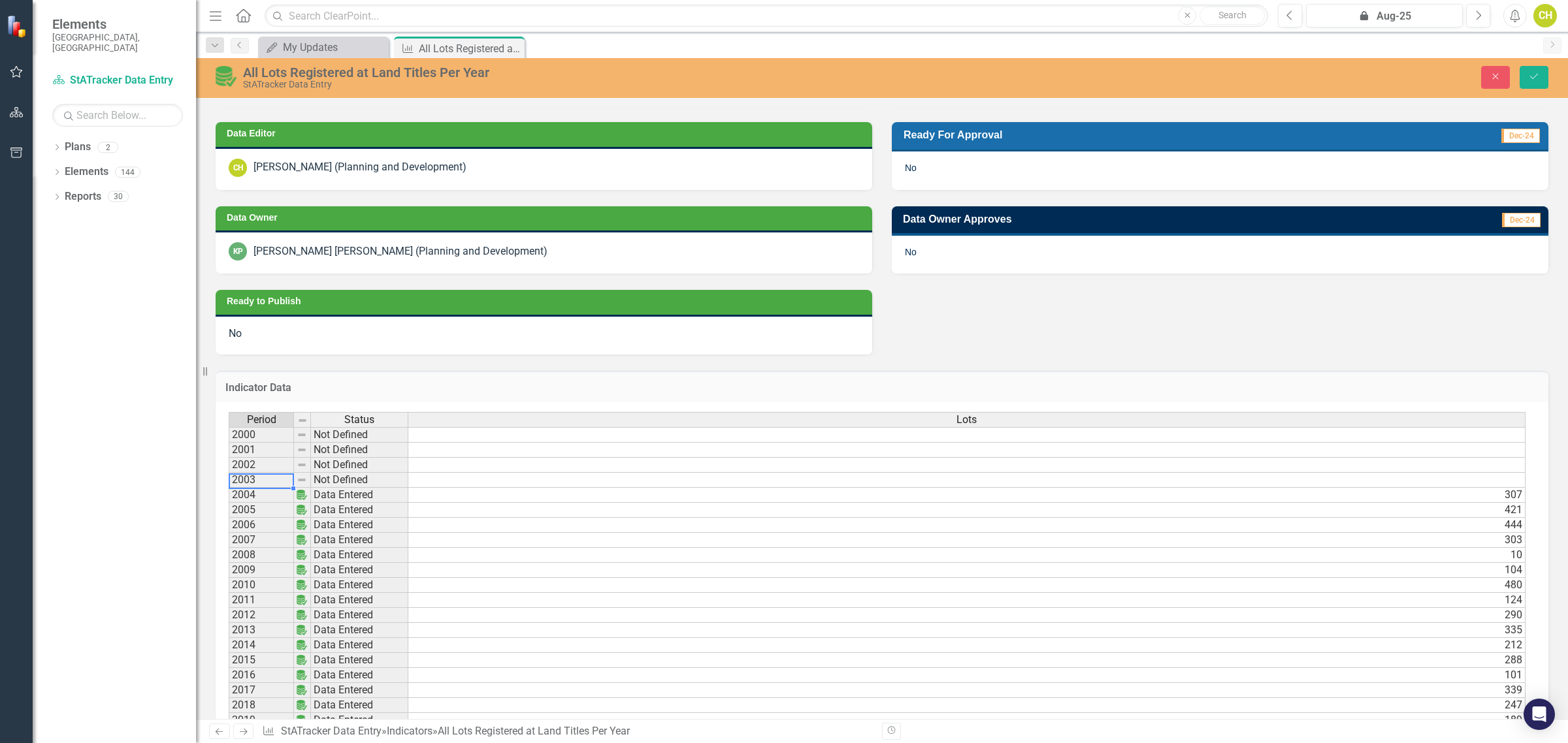
click at [240, 483] on td "2003" at bounding box center [262, 480] width 65 height 15
click at [341, 483] on td "Not Defined" at bounding box center [359, 480] width 97 height 15
click at [432, 482] on td at bounding box center [967, 480] width 1117 height 15
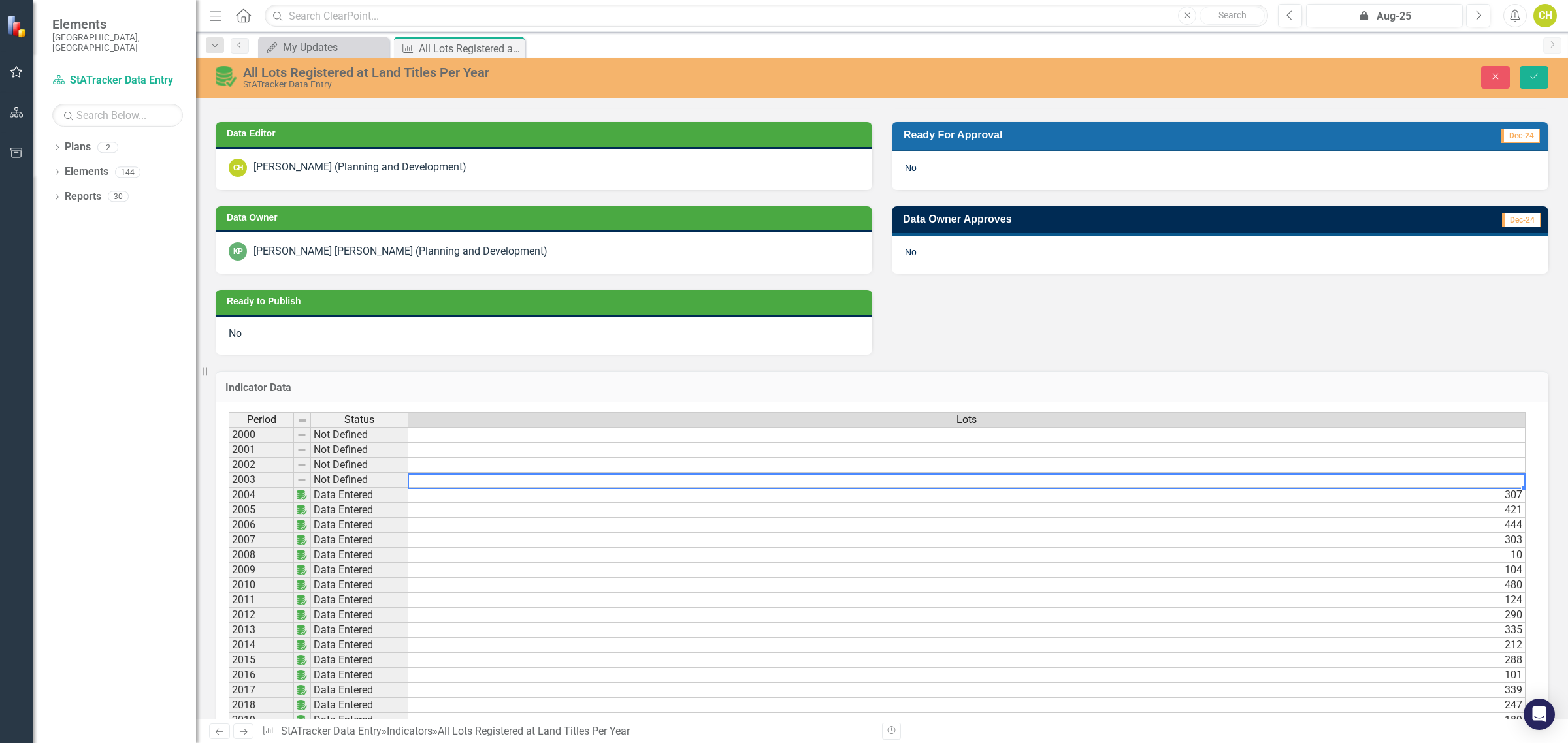
click at [432, 482] on td at bounding box center [967, 480] width 1117 height 15
click at [432, 482] on textarea at bounding box center [957, 481] width 1118 height 15
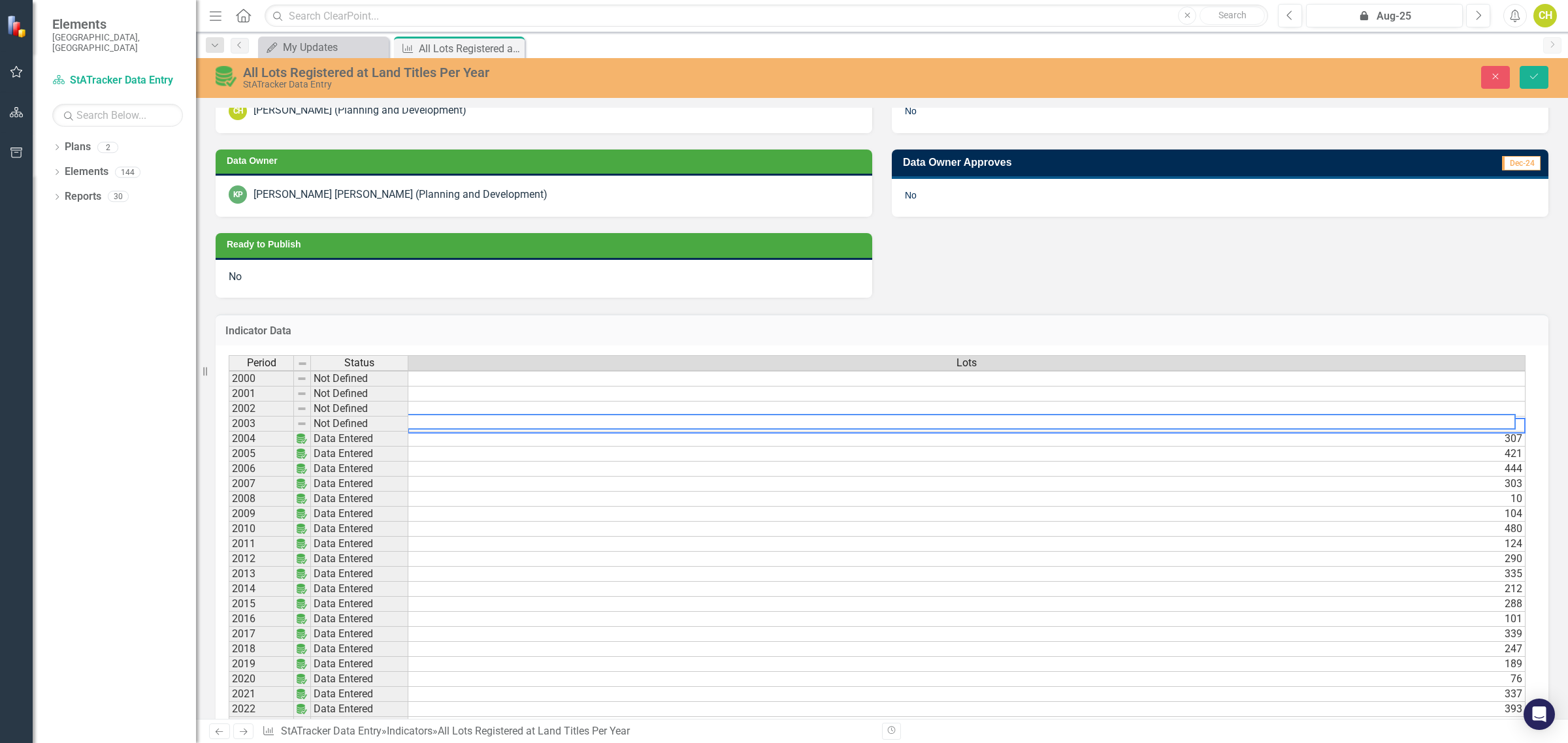
scroll to position [0, 10]
